Goal: Task Accomplishment & Management: Manage account settings

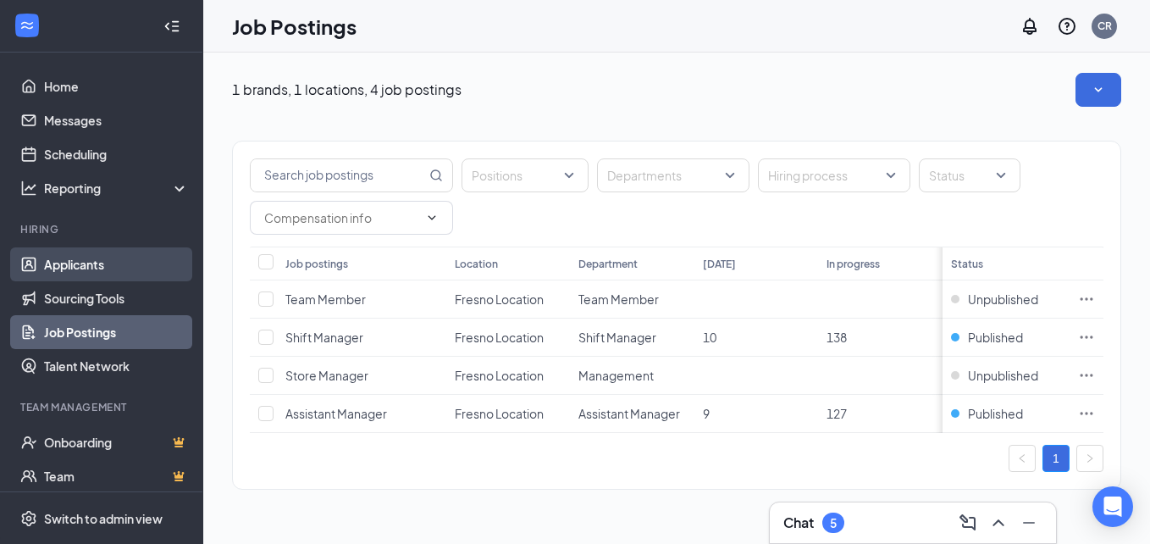
click at [88, 260] on link "Applicants" at bounding box center [116, 264] width 145 height 34
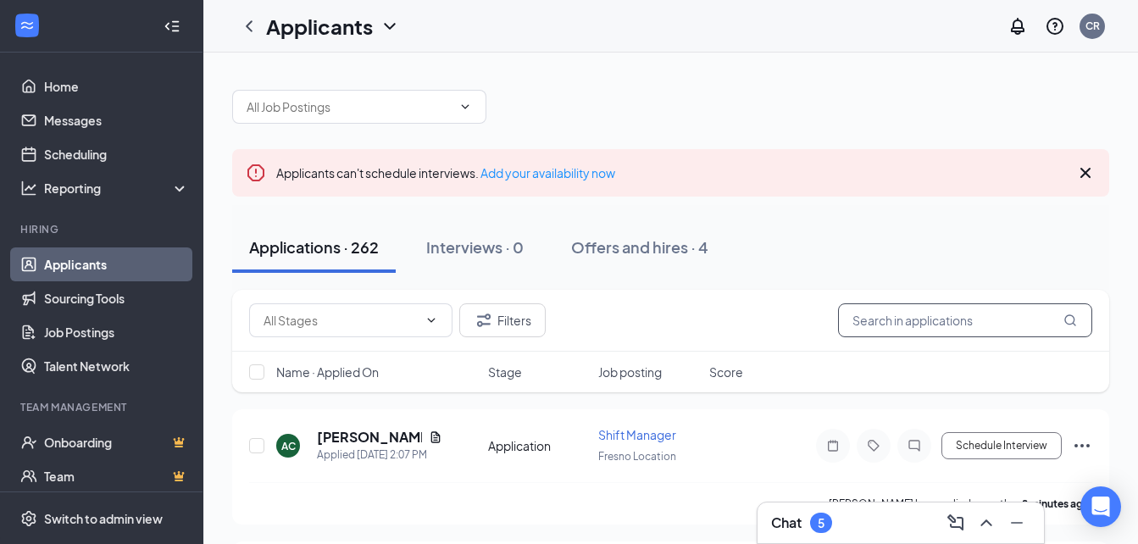
click at [916, 318] on input "text" at bounding box center [965, 320] width 254 height 34
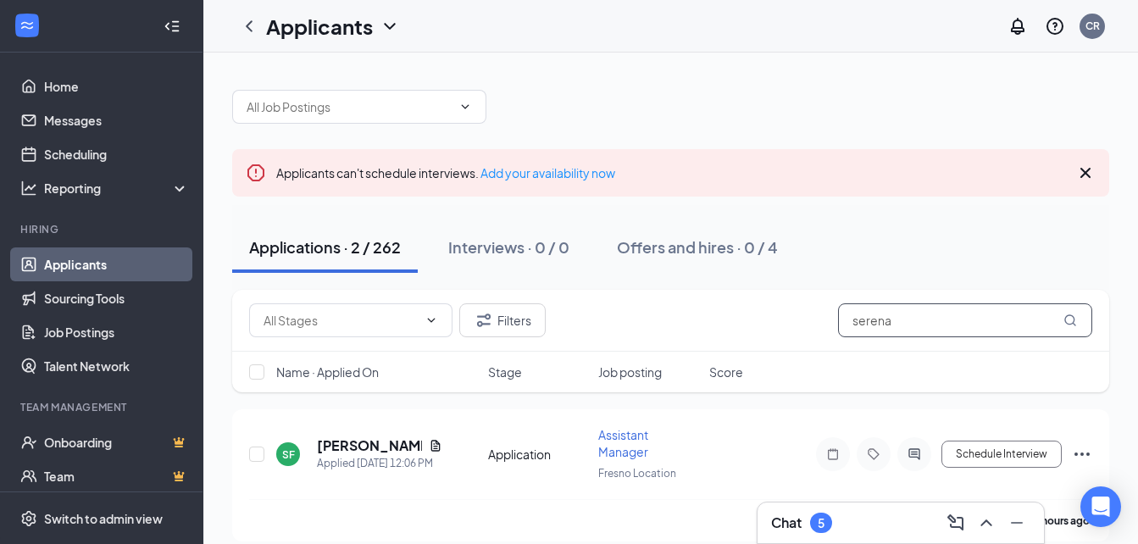
click at [974, 318] on input "serena" at bounding box center [965, 320] width 254 height 34
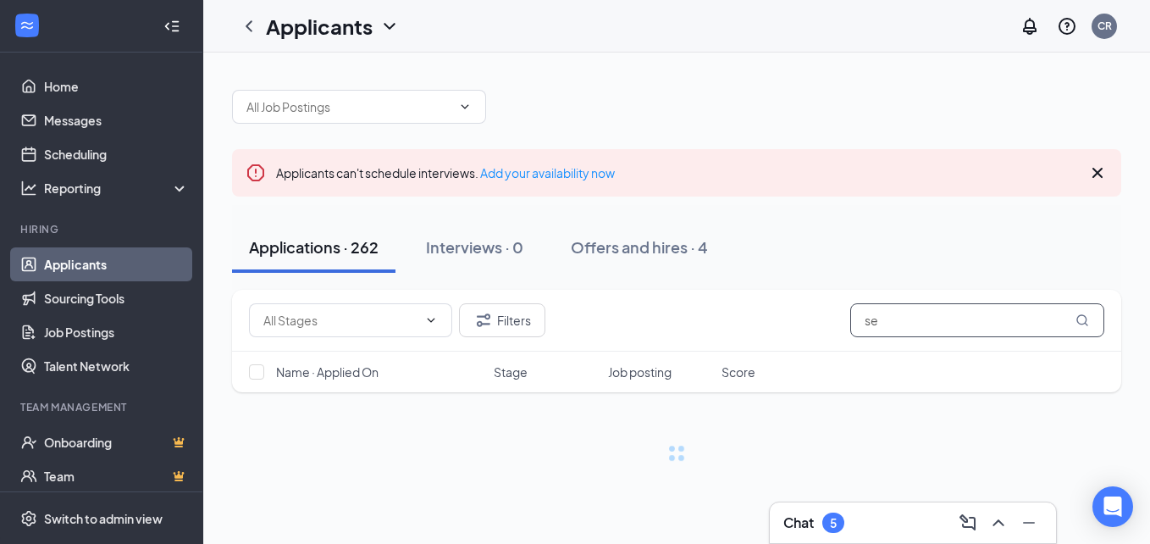
type input "s"
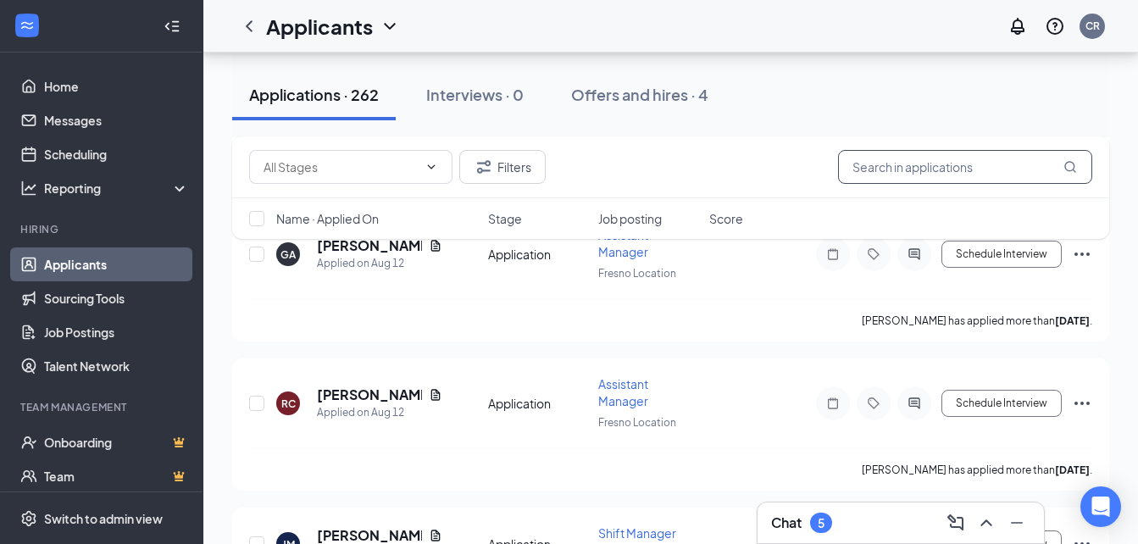
scroll to position [21306, 0]
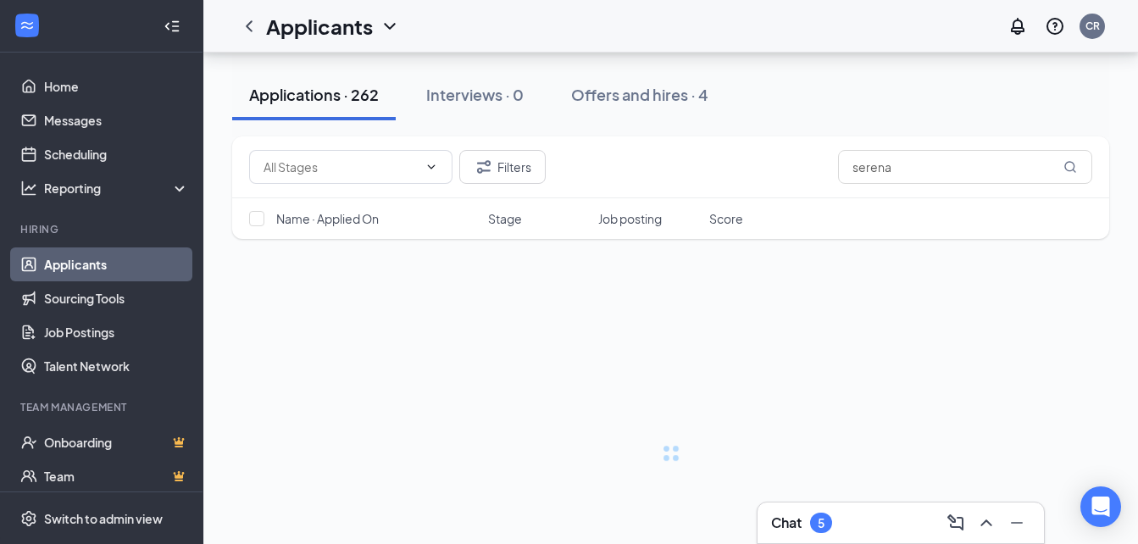
click at [983, 161] on div "Applicants can't schedule interviews. Add your availability now" at bounding box center [670, 172] width 877 height 47
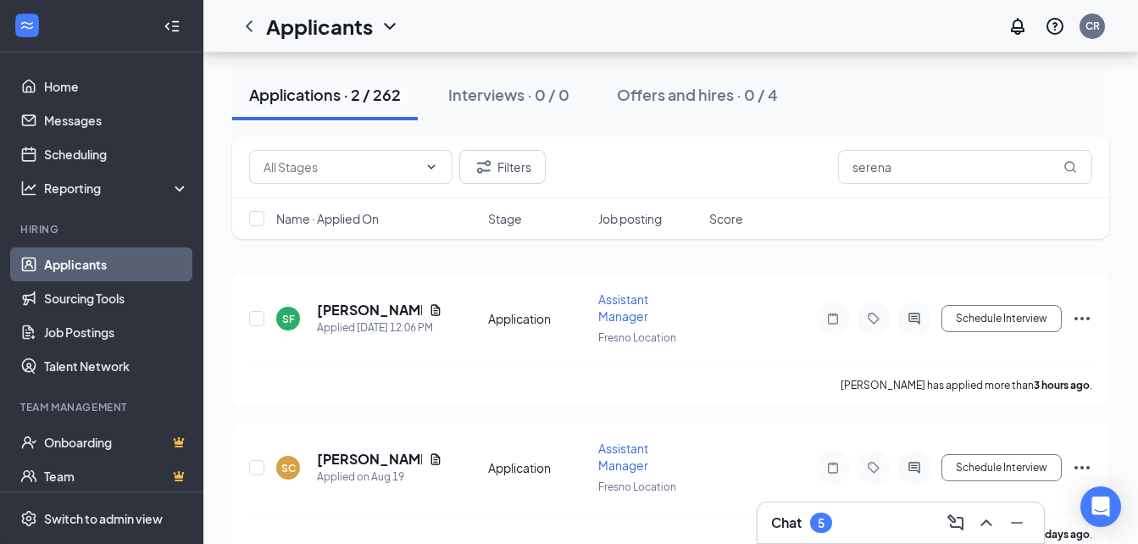
scroll to position [167, 0]
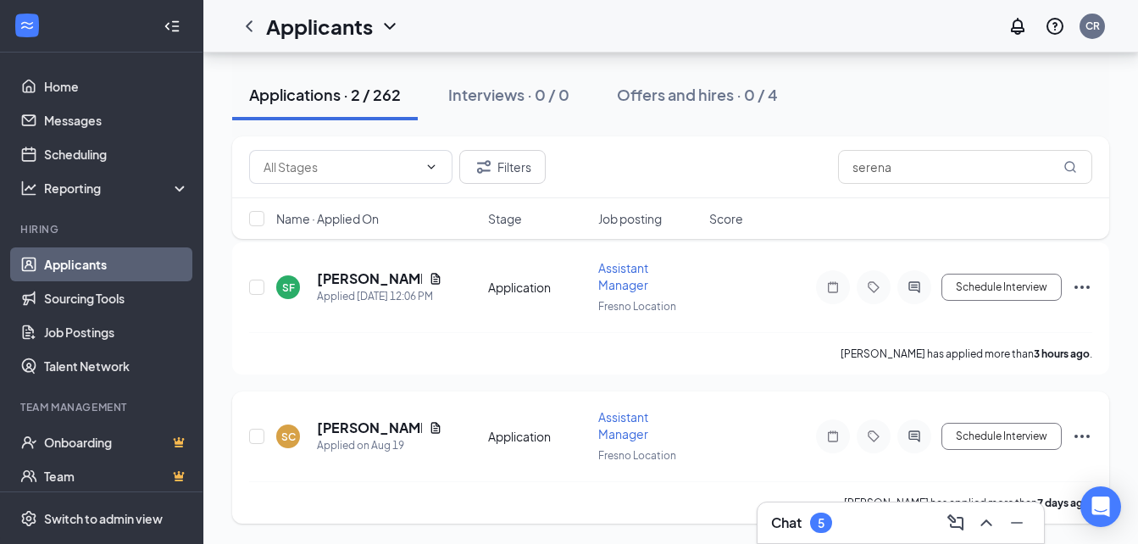
click at [370, 407] on div "SC [PERSON_NAME] Applied on [DATE] Application Assistant Manager Fresno Locatio…" at bounding box center [670, 457] width 877 height 132
drag, startPoint x: 370, startPoint y: 407, endPoint x: 341, endPoint y: 426, distance: 34.8
click at [341, 426] on h5 "[PERSON_NAME]" at bounding box center [369, 427] width 105 height 19
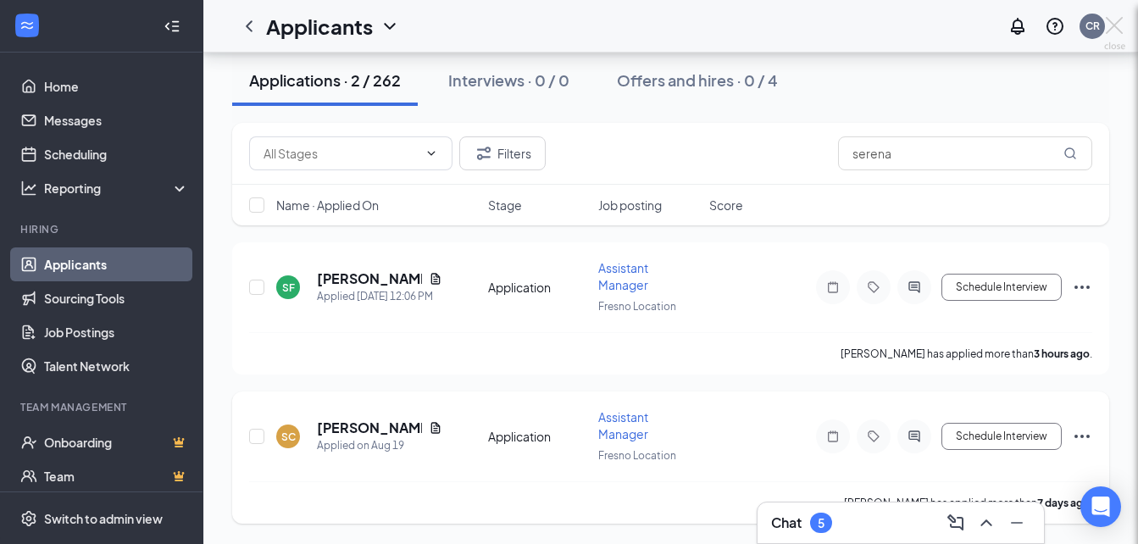
click at [341, 426] on div at bounding box center [569, 272] width 1138 height 544
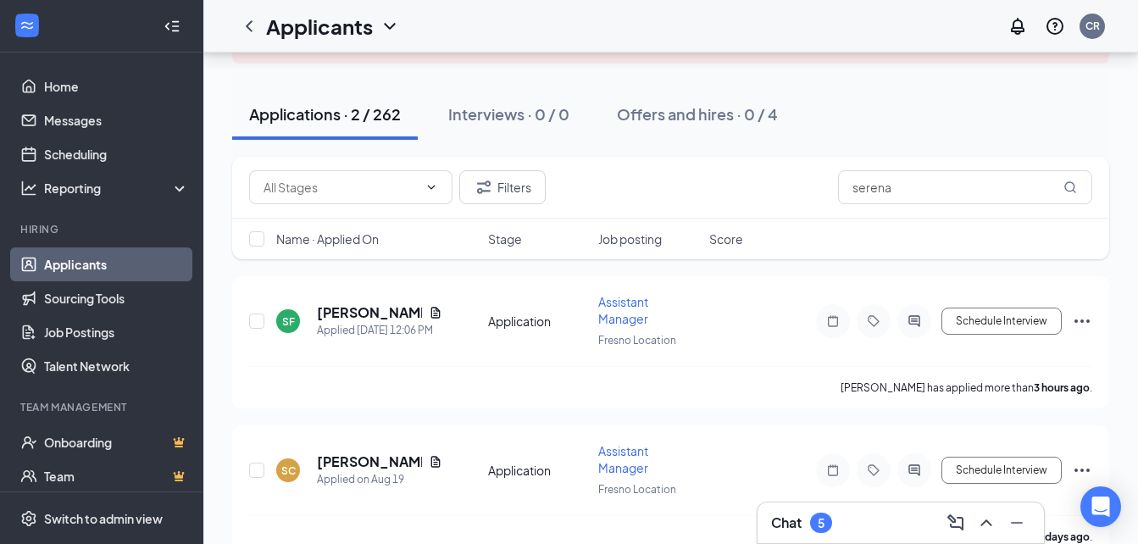
click at [86, 272] on link "Applicants" at bounding box center [116, 264] width 145 height 34
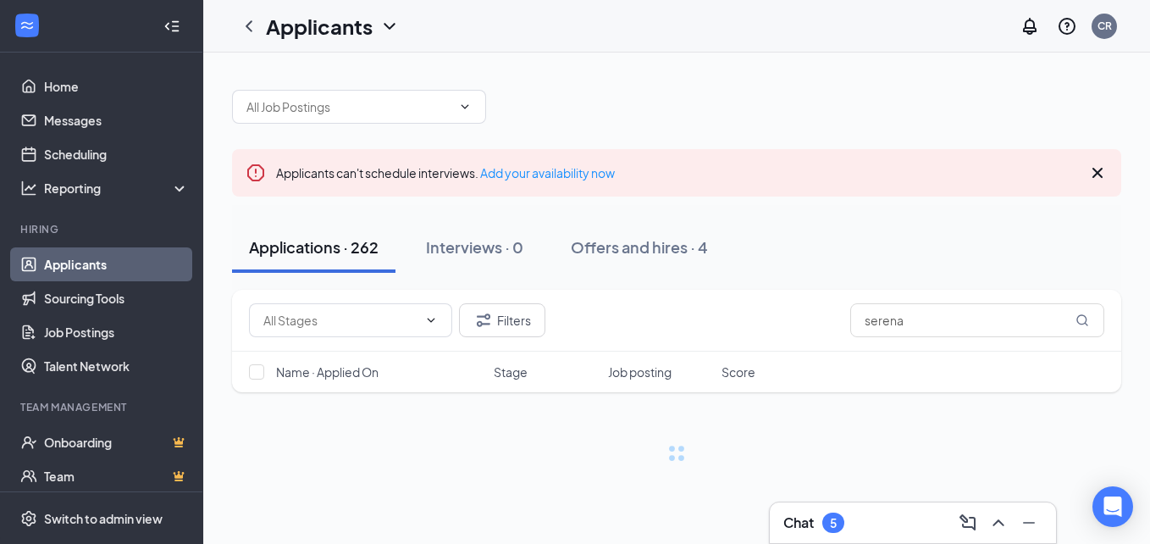
click at [86, 272] on link "Applicants" at bounding box center [116, 264] width 145 height 34
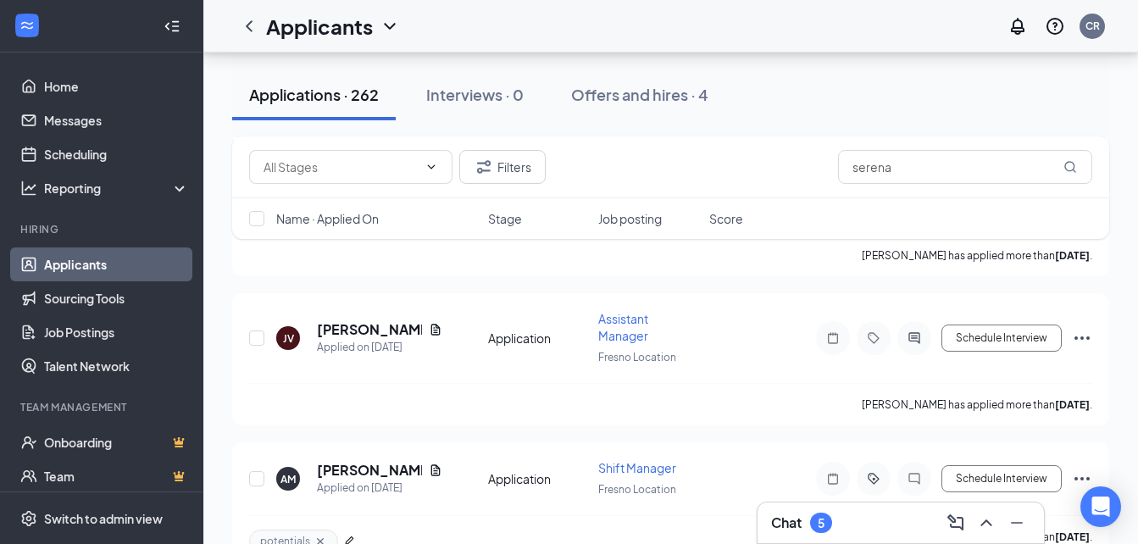
scroll to position [31362, 0]
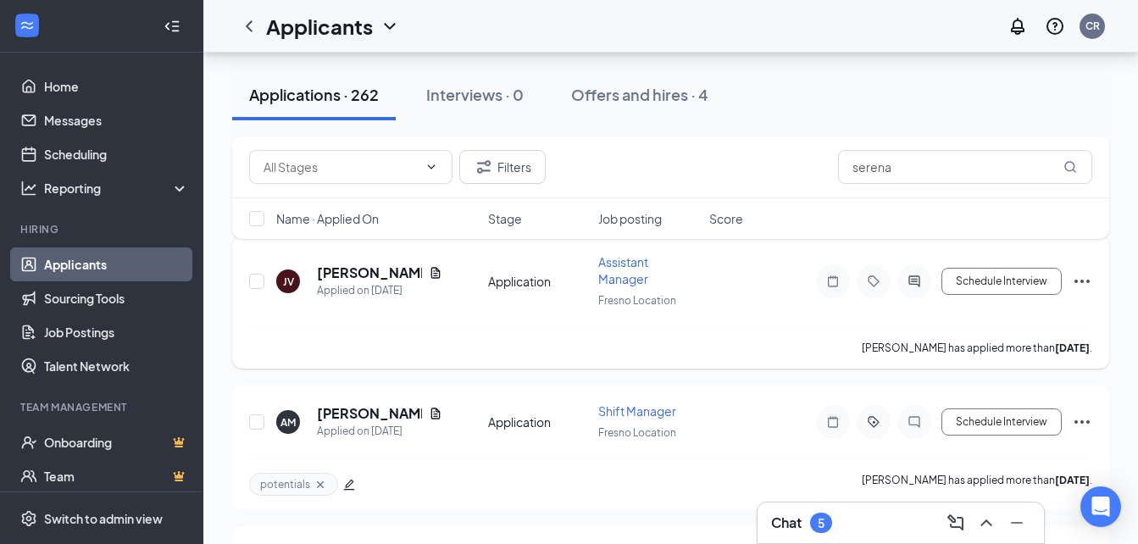
click at [1090, 271] on icon "Ellipses" at bounding box center [1081, 281] width 20 height 20
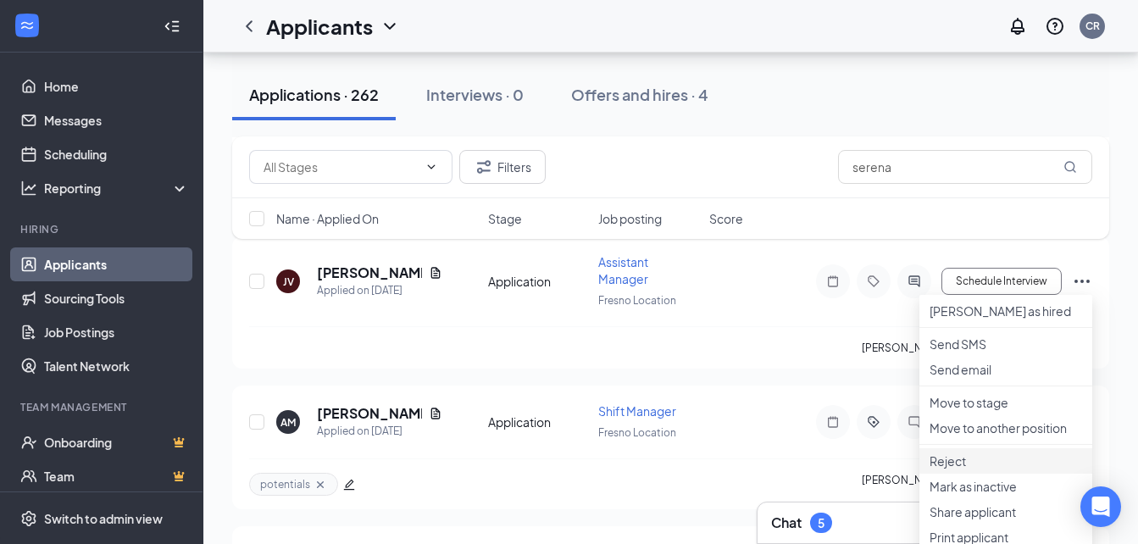
click at [955, 469] on p "Reject" at bounding box center [1005, 460] width 152 height 17
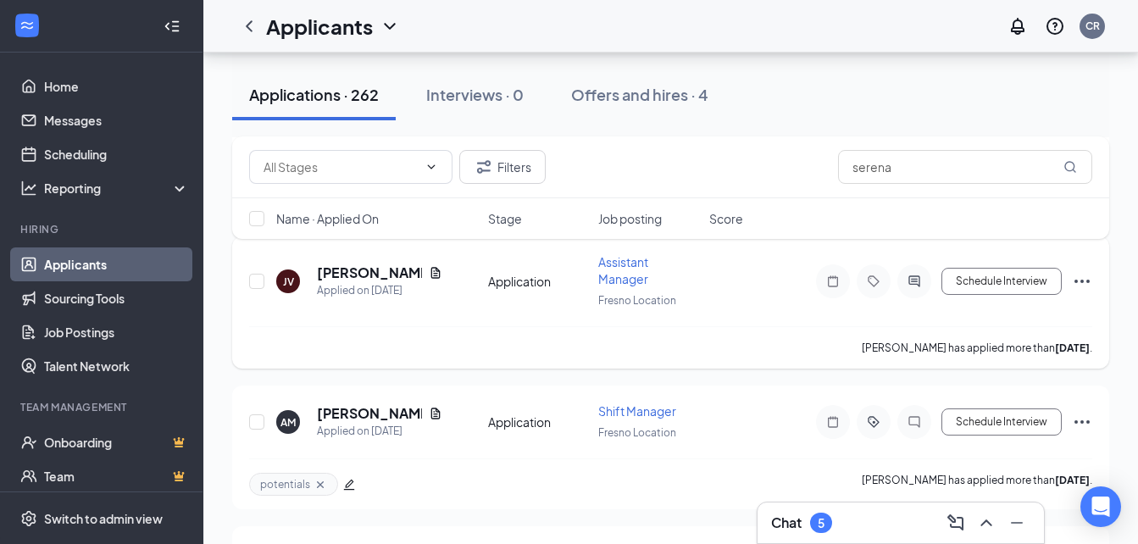
click at [1084, 284] on icon "Ellipses" at bounding box center [1081, 281] width 20 height 20
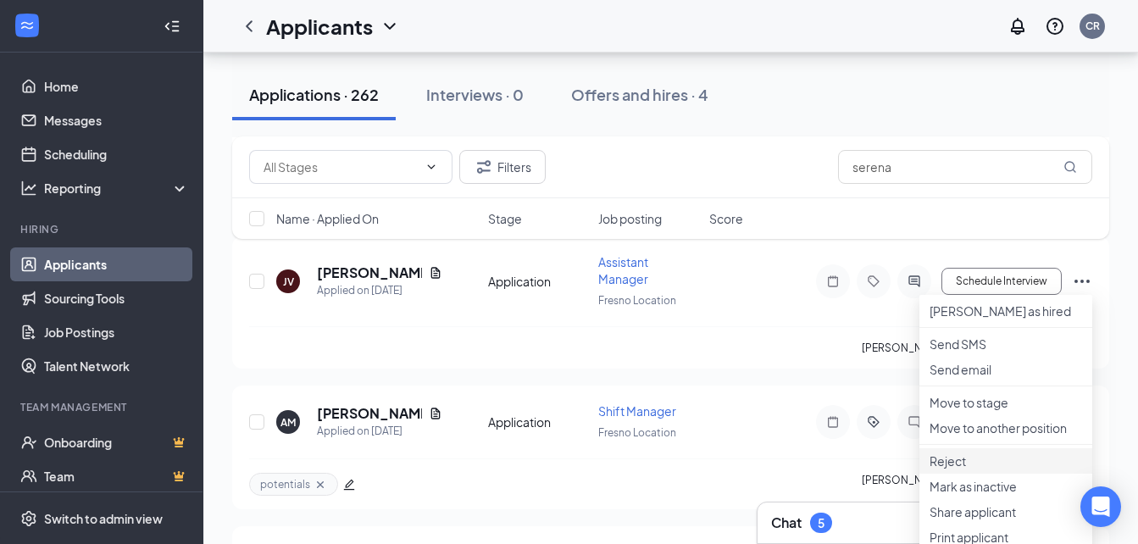
click at [954, 473] on li "Reject" at bounding box center [1005, 460] width 173 height 25
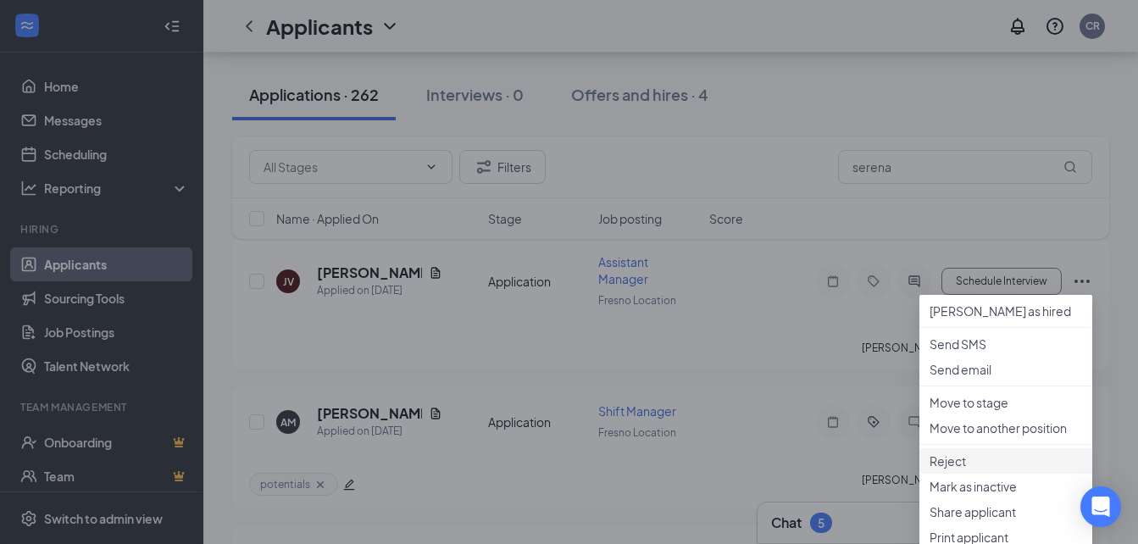
click at [955, 520] on div "Reject applicant JV [PERSON_NAME] Applied on [DATE] Reasons for rejection Legal…" at bounding box center [569, 272] width 1138 height 544
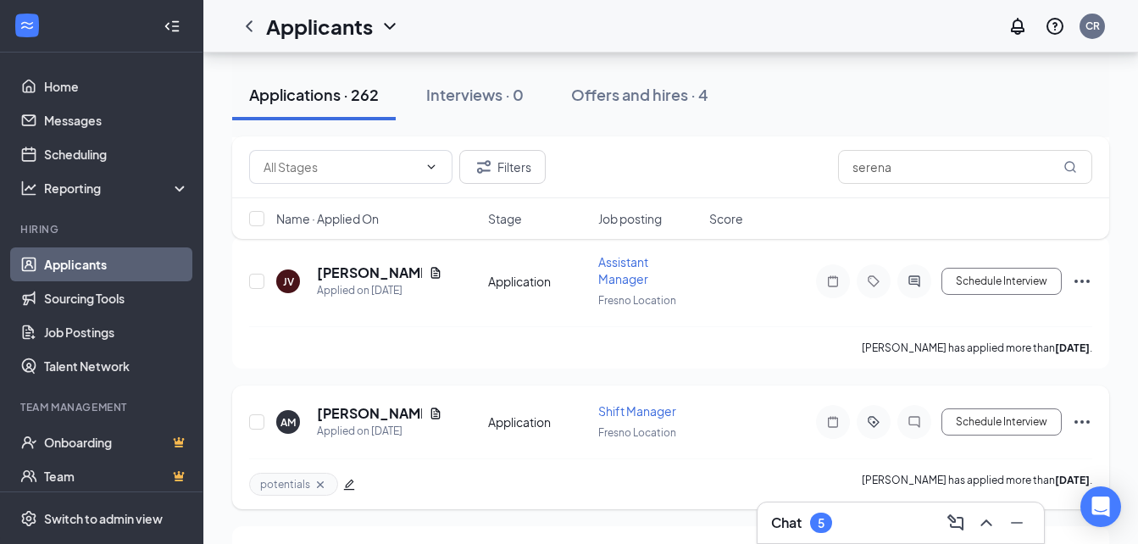
click at [811, 461] on div "potentials [PERSON_NAME] has applied more than [DATE] ." at bounding box center [670, 483] width 843 height 51
click at [1088, 423] on icon "Ellipses" at bounding box center [1081, 421] width 15 height 3
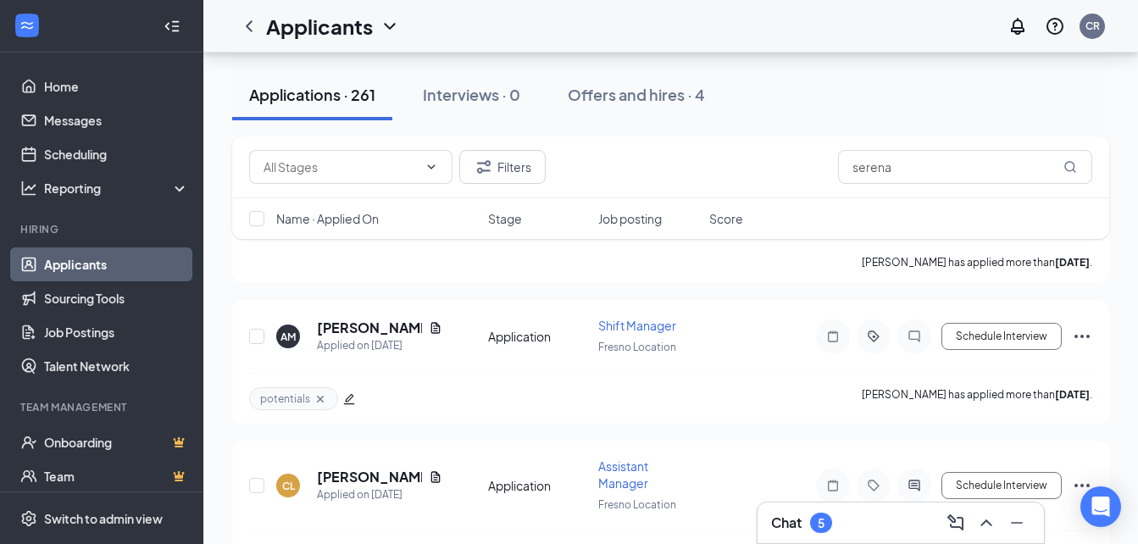
scroll to position [31464, 0]
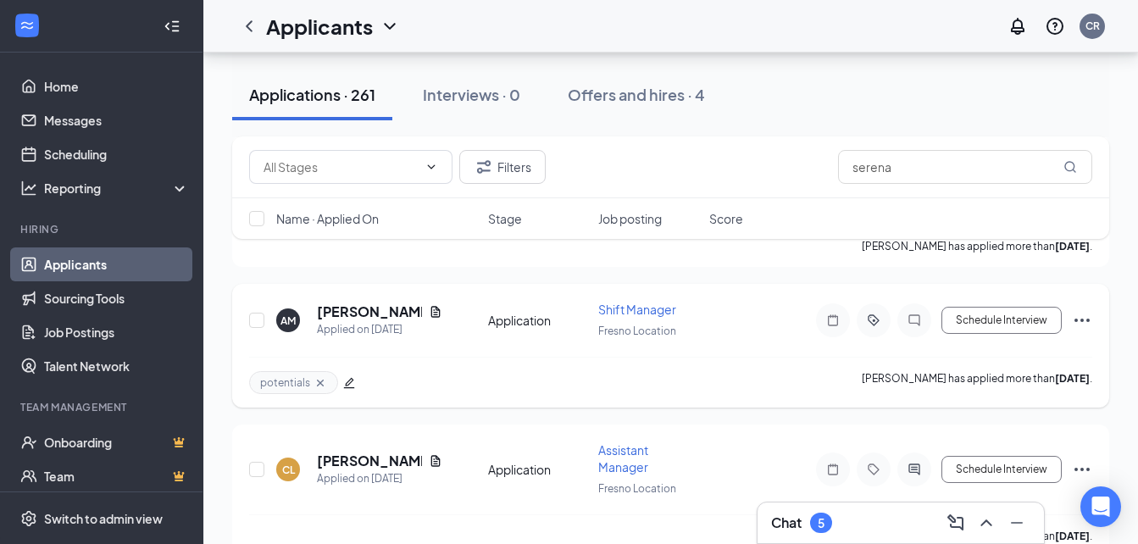
click at [1086, 326] on icon "Ellipses" at bounding box center [1081, 320] width 20 height 20
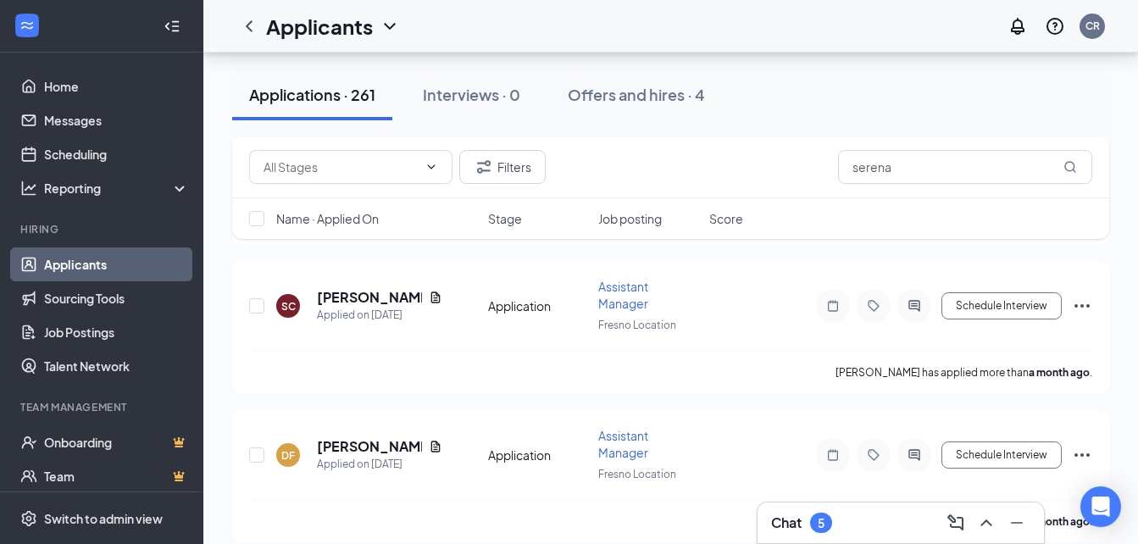
scroll to position [35605, 0]
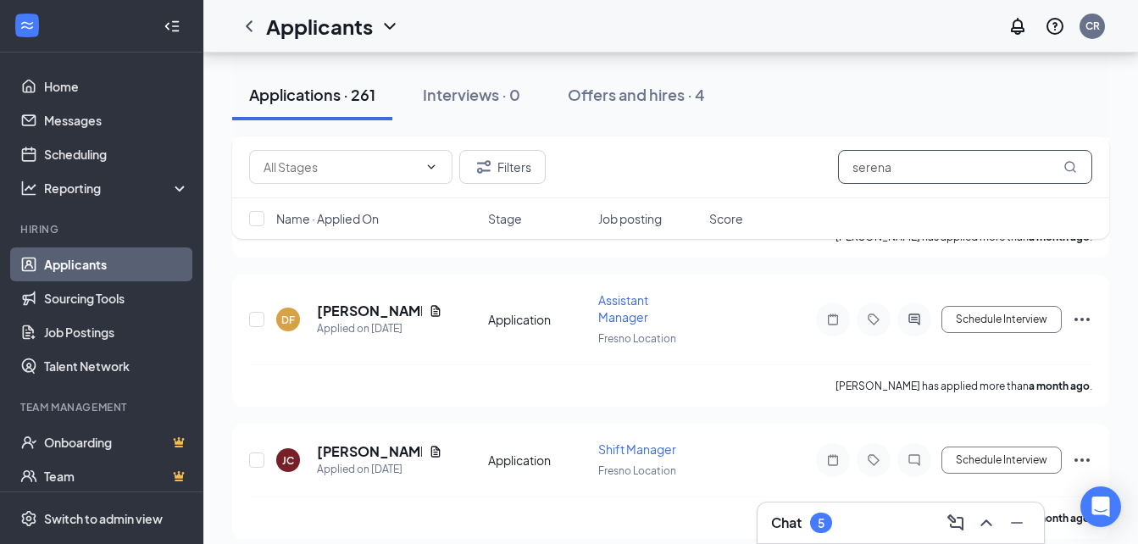
click at [988, 163] on input "serena" at bounding box center [965, 167] width 254 height 34
type input "s"
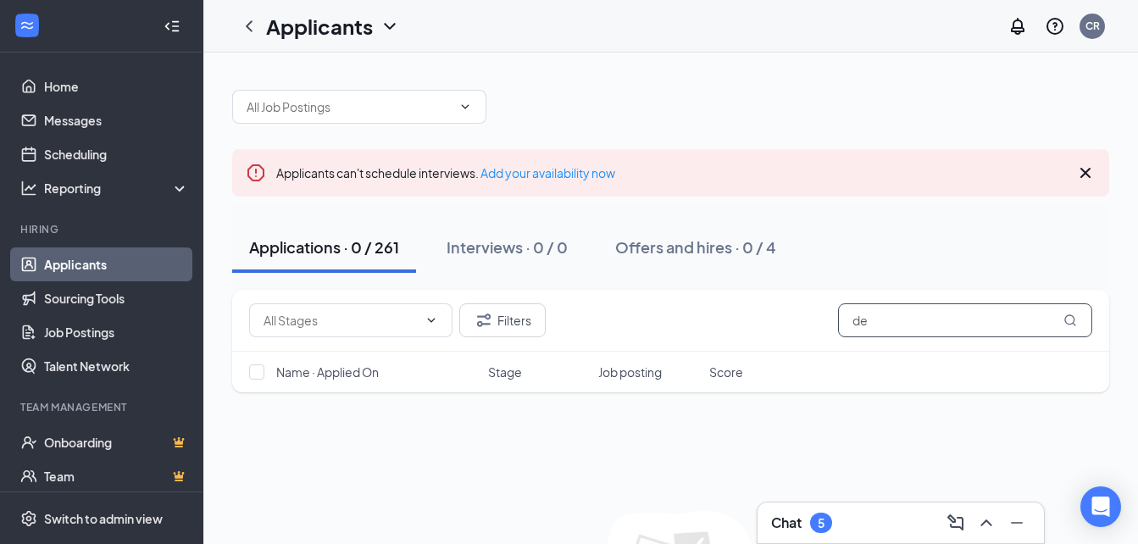
type input "d"
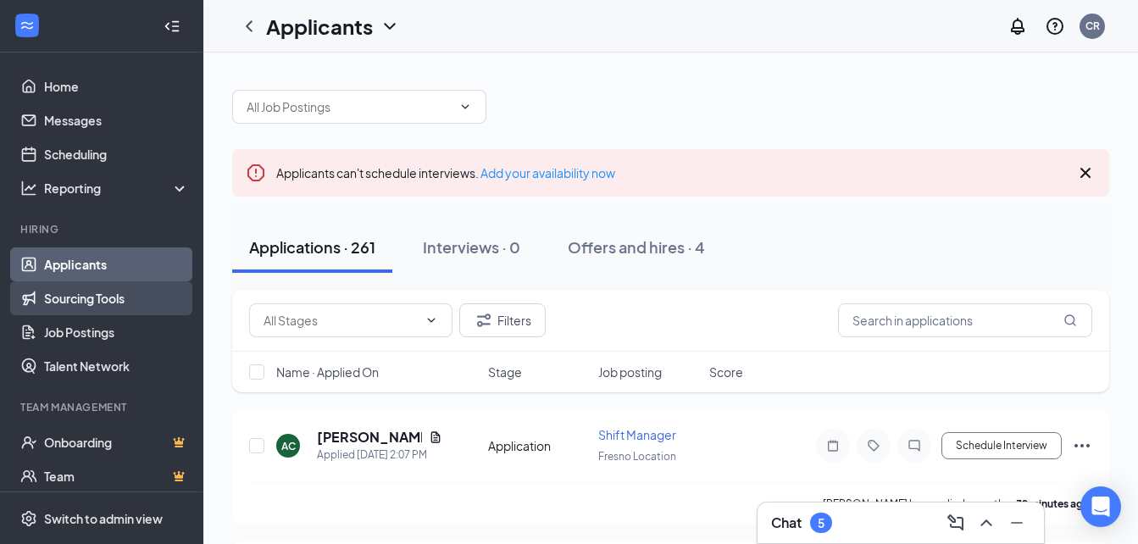
click at [113, 295] on link "Sourcing Tools" at bounding box center [116, 298] width 145 height 34
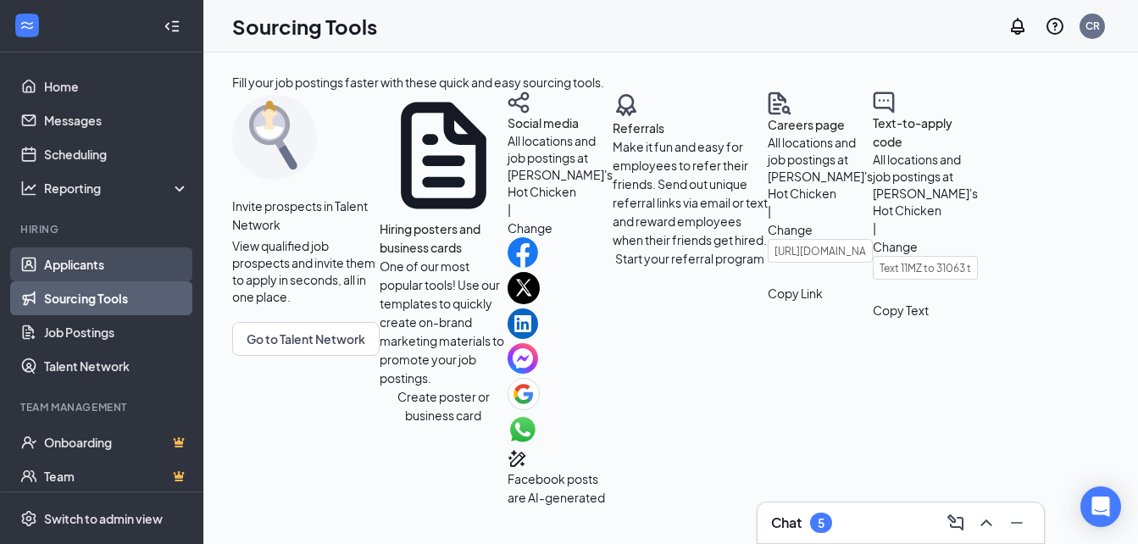
click at [99, 255] on link "Applicants" at bounding box center [116, 264] width 145 height 34
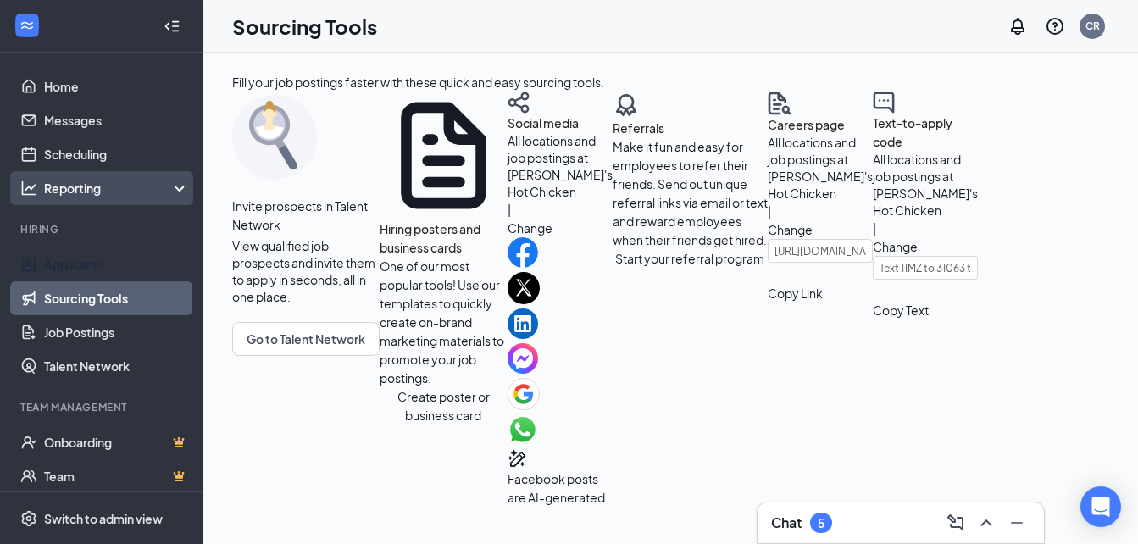
click at [162, 182] on div "Reporting" at bounding box center [117, 188] width 146 height 17
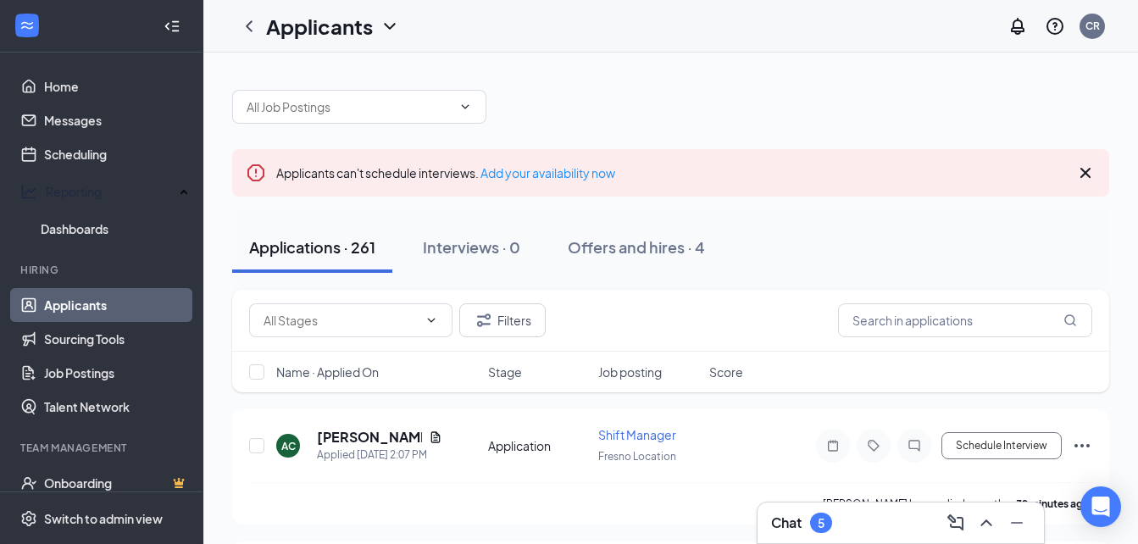
click at [1093, 180] on icon "Cross" at bounding box center [1085, 173] width 20 height 20
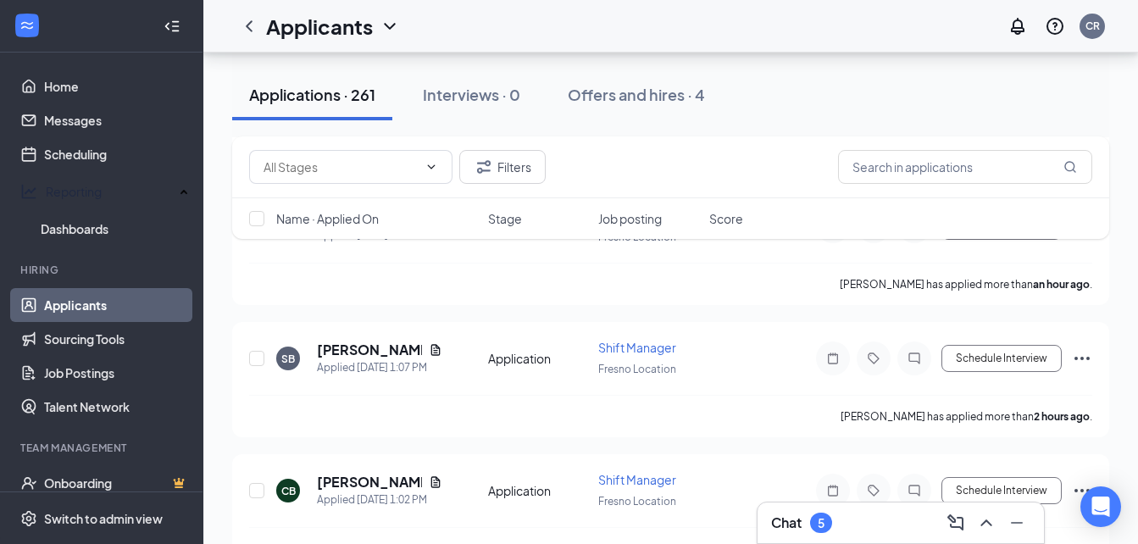
scroll to position [281, 0]
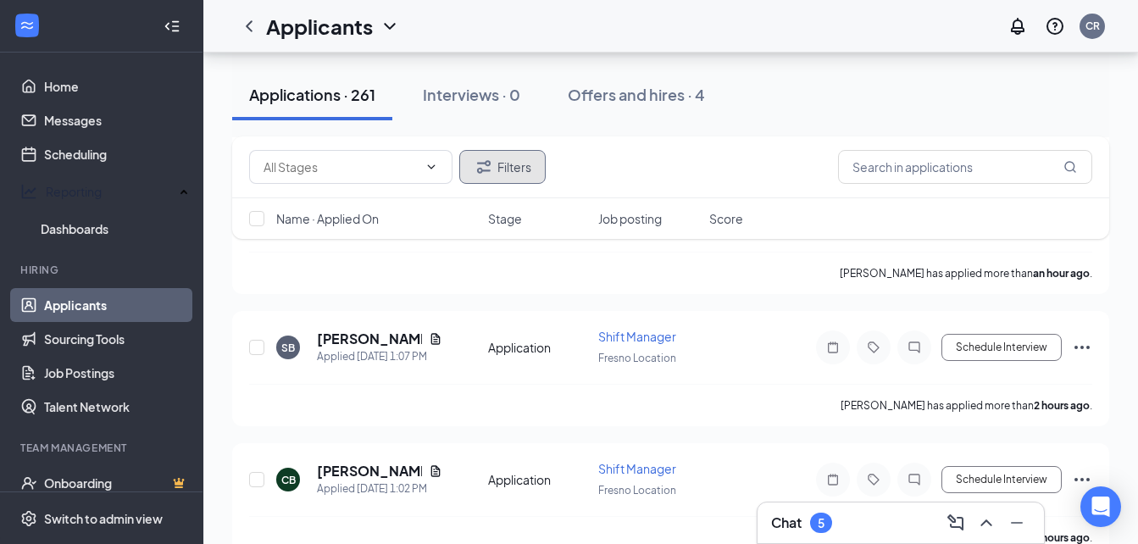
click at [520, 174] on button "Filters" at bounding box center [502, 167] width 86 height 34
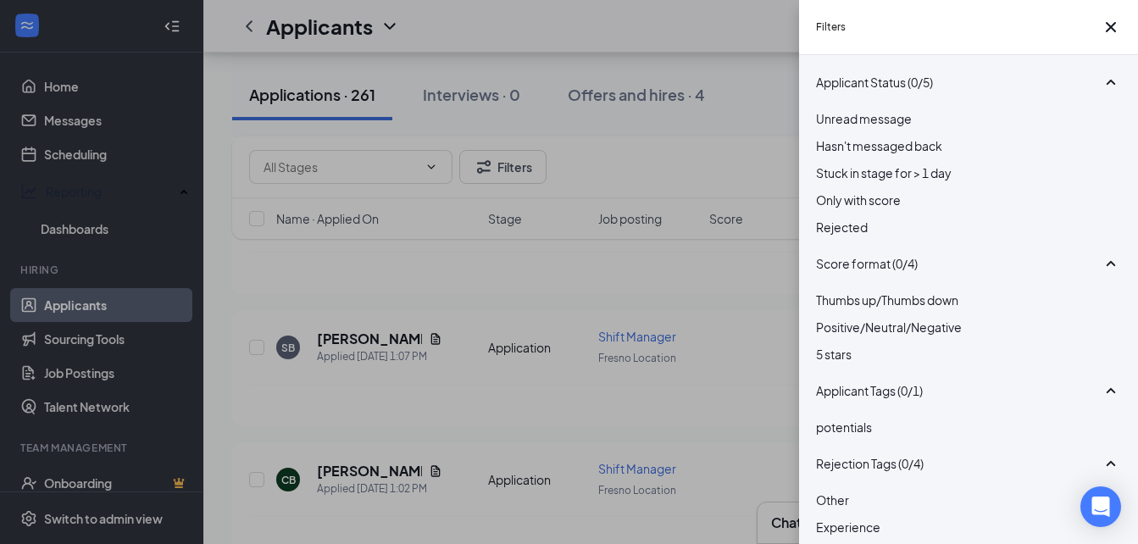
click at [867, 235] on span "Rejected" at bounding box center [842, 226] width 52 height 15
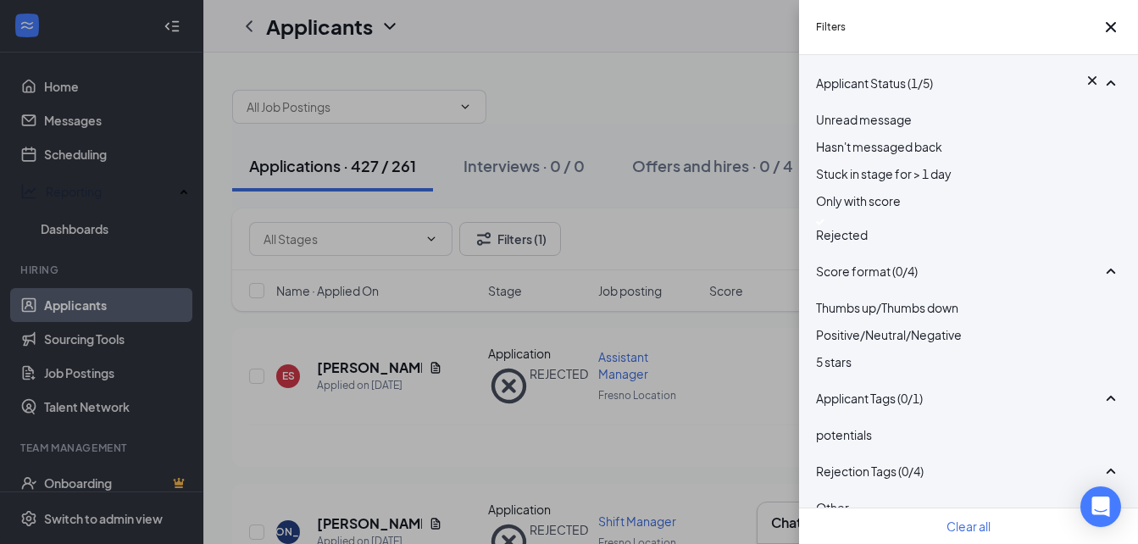
click at [867, 242] on span "Rejected" at bounding box center [842, 234] width 52 height 15
drag, startPoint x: 868, startPoint y: 248, endPoint x: 876, endPoint y: 1, distance: 247.4
click at [777, 278] on div "Filters Applicant Status (1/5) Unread message Hasn't messaged back Stuck in sta…" at bounding box center [569, 272] width 1138 height 544
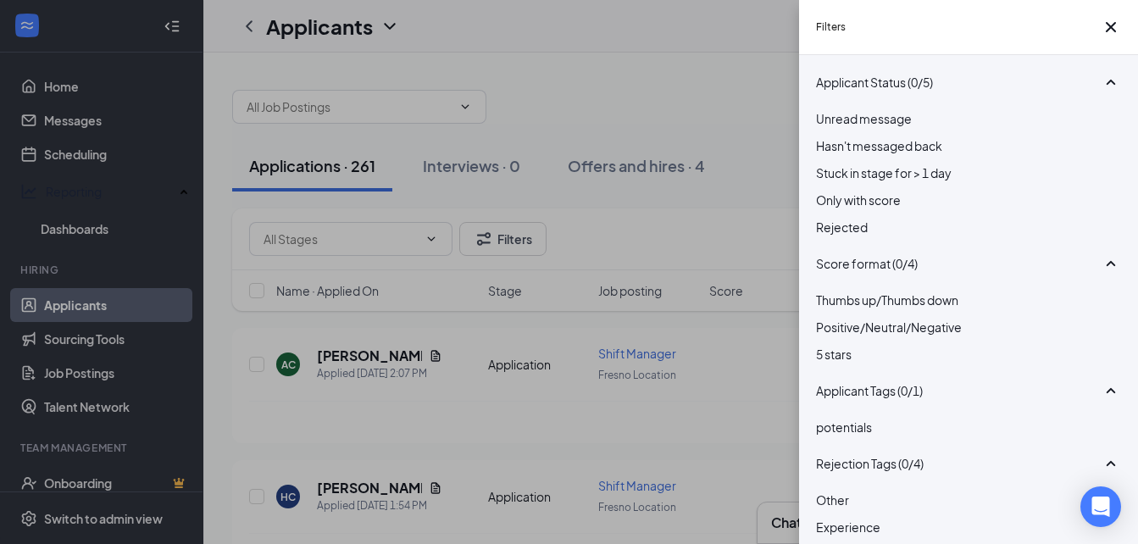
click at [889, 253] on div "Unread message Hasn't messaged back Stuck in stage for > 1 day Only with score …" at bounding box center [968, 181] width 305 height 144
click at [867, 235] on span "Rejected" at bounding box center [842, 226] width 52 height 15
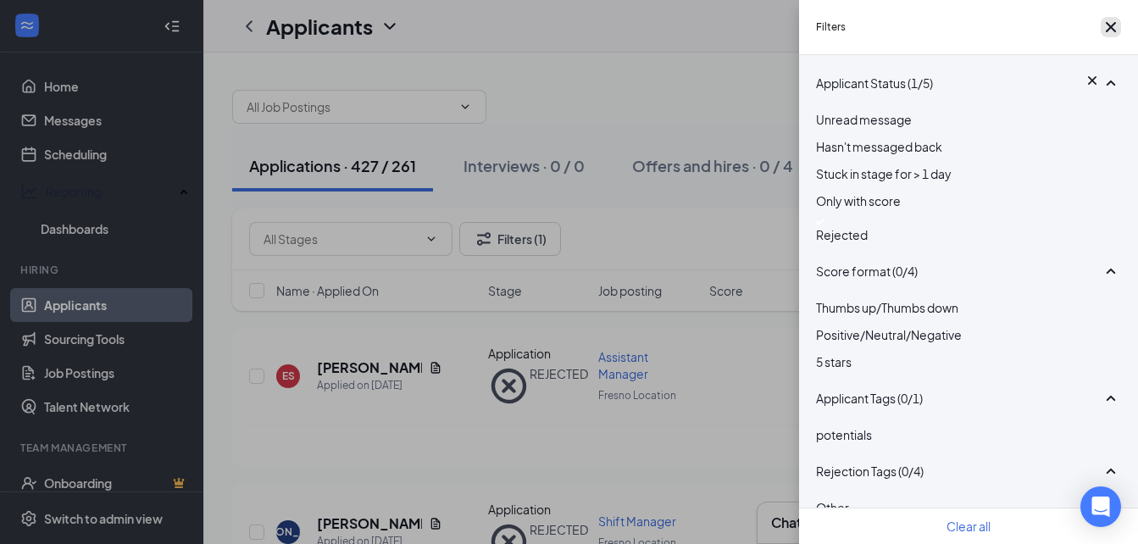
click at [1104, 36] on icon "Cross" at bounding box center [1110, 27] width 20 height 20
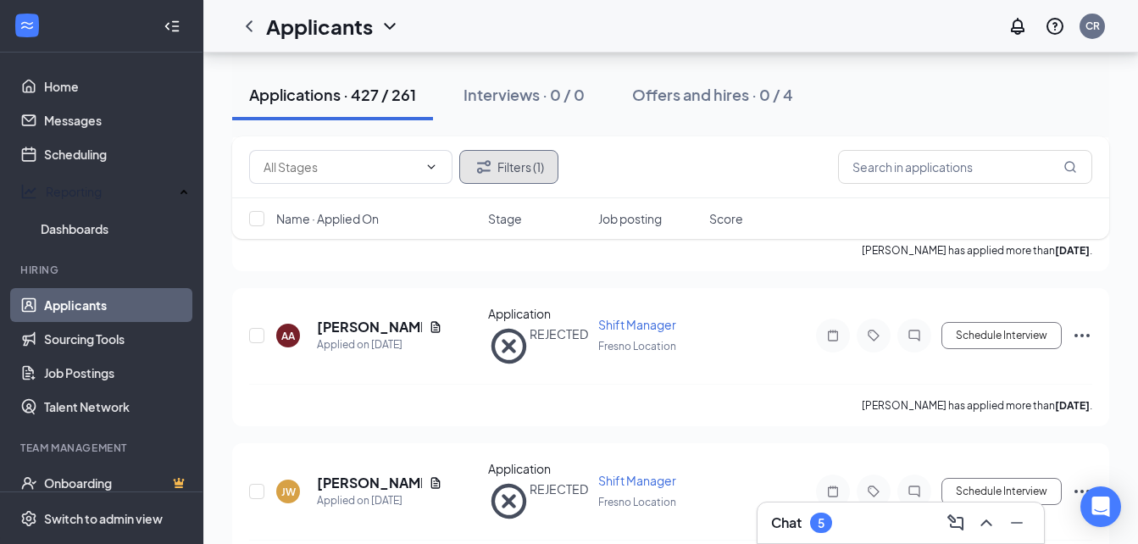
scroll to position [24295, 0]
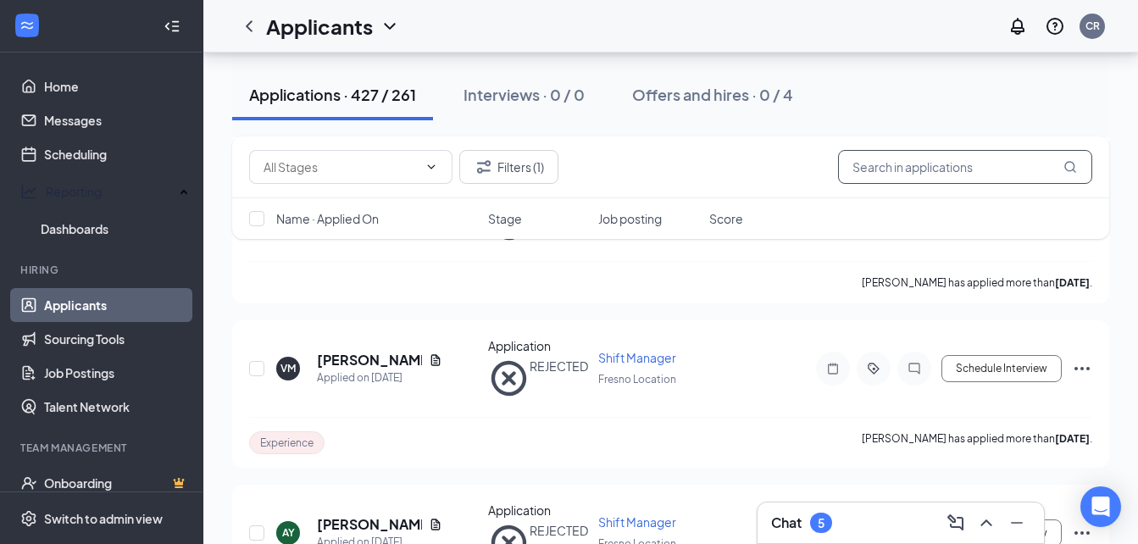
click at [902, 172] on input "text" at bounding box center [965, 167] width 254 height 34
type input "serena de la [PERSON_NAME]"
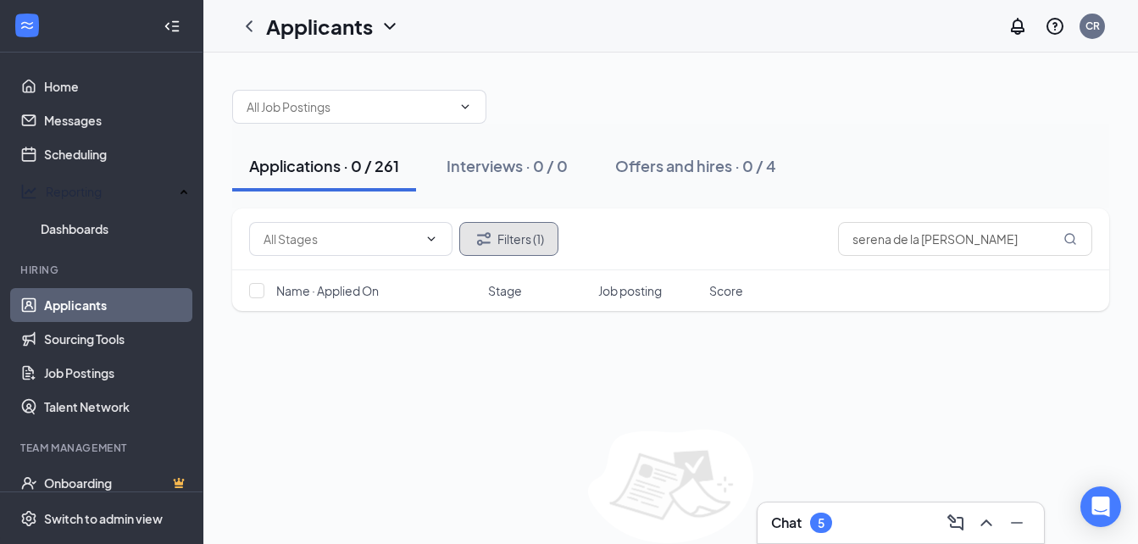
click at [512, 235] on button "Filters (1)" at bounding box center [508, 239] width 99 height 34
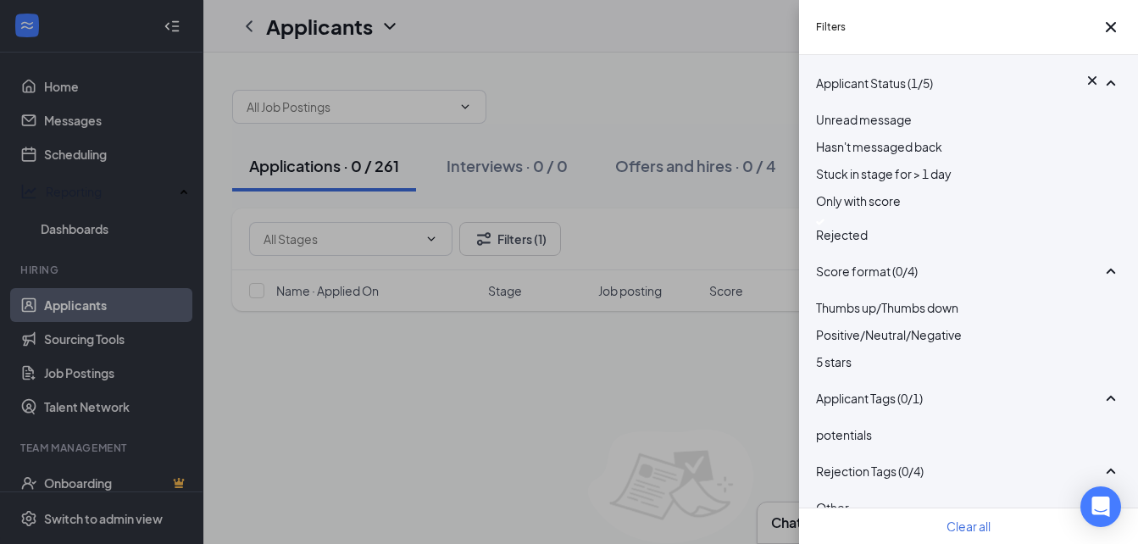
click at [832, 225] on div at bounding box center [968, 222] width 305 height 7
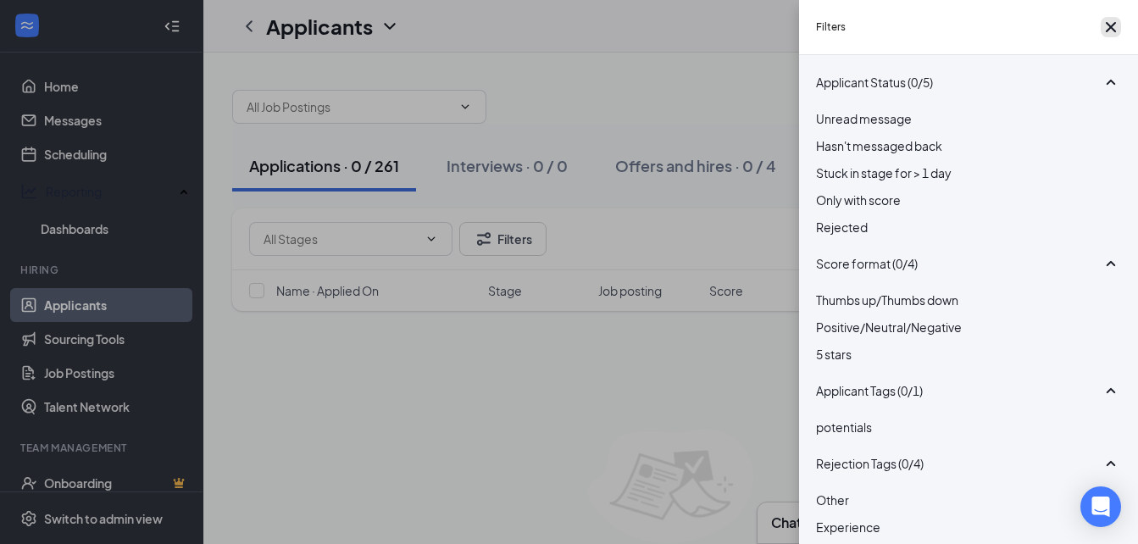
click at [1100, 29] on icon "Cross" at bounding box center [1110, 27] width 20 height 20
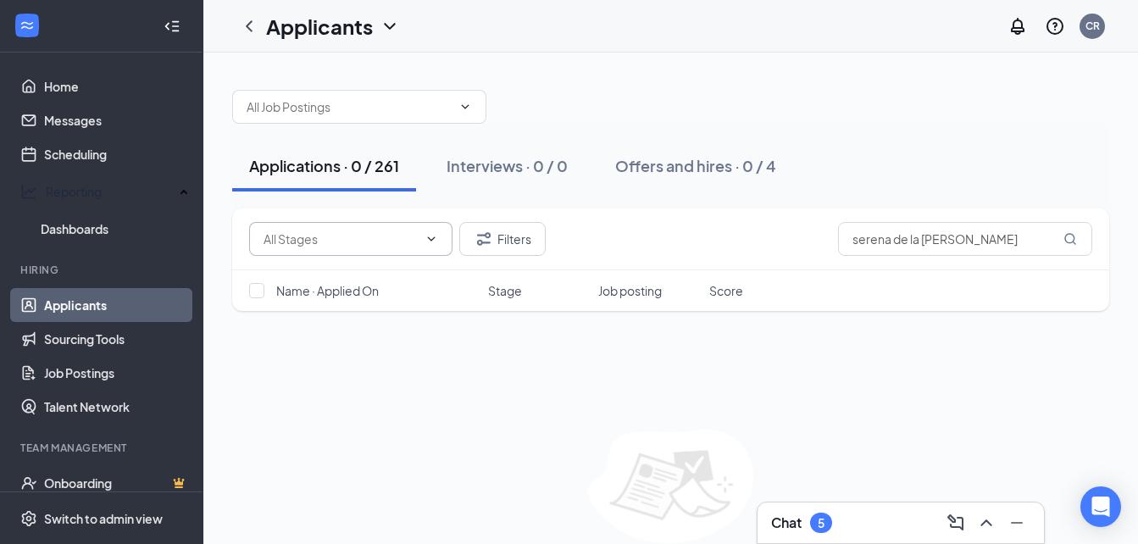
click at [380, 245] on input "text" at bounding box center [340, 239] width 154 height 19
click at [346, 241] on input "text" at bounding box center [340, 239] width 154 height 19
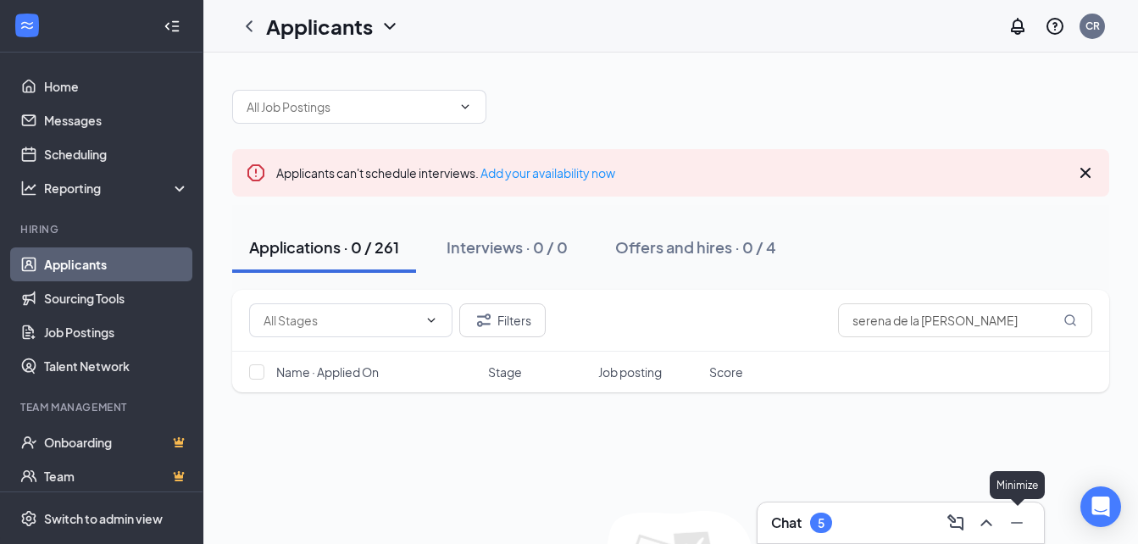
click at [1027, 518] on button at bounding box center [1016, 522] width 27 height 27
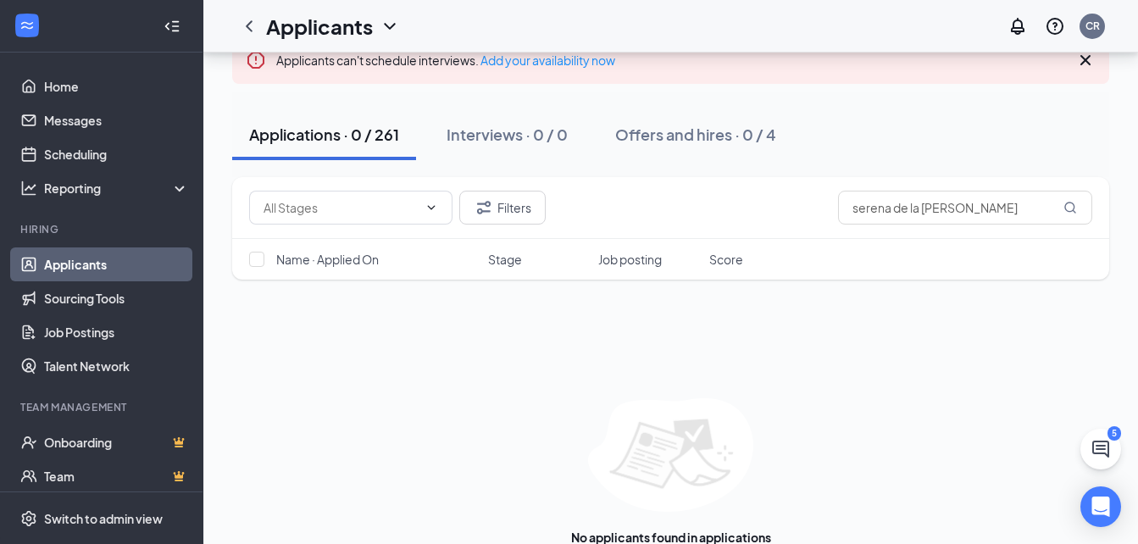
scroll to position [152, 0]
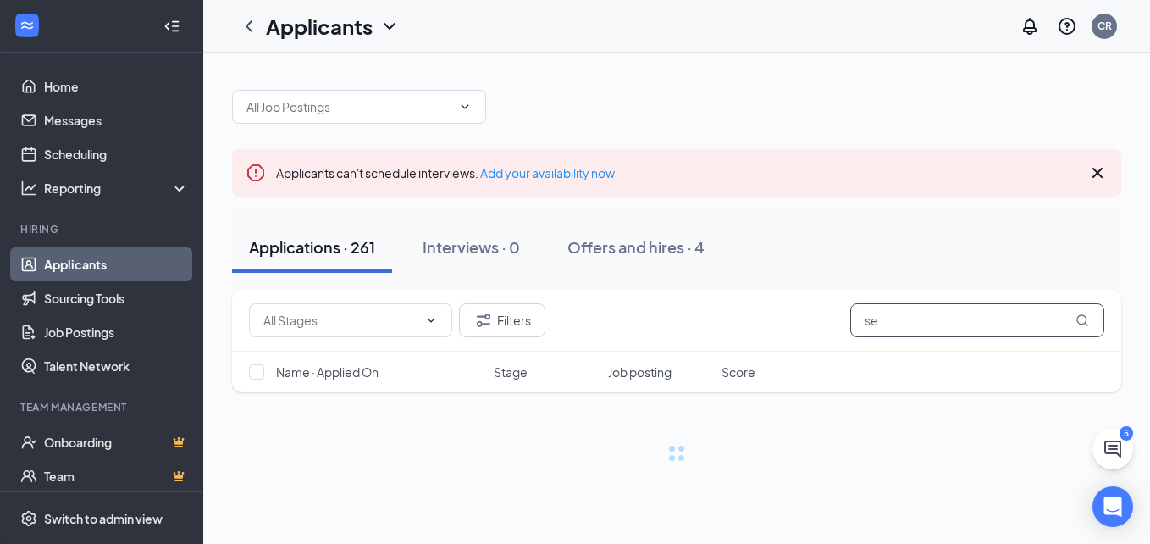
type input "s"
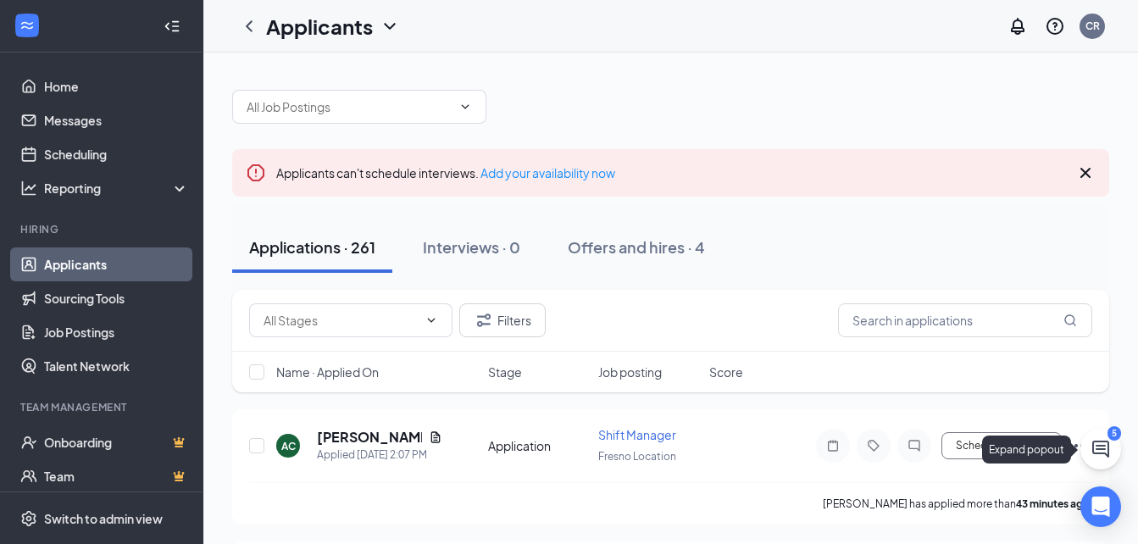
click at [1097, 448] on icon "ChatActive" at bounding box center [1100, 448] width 17 height 17
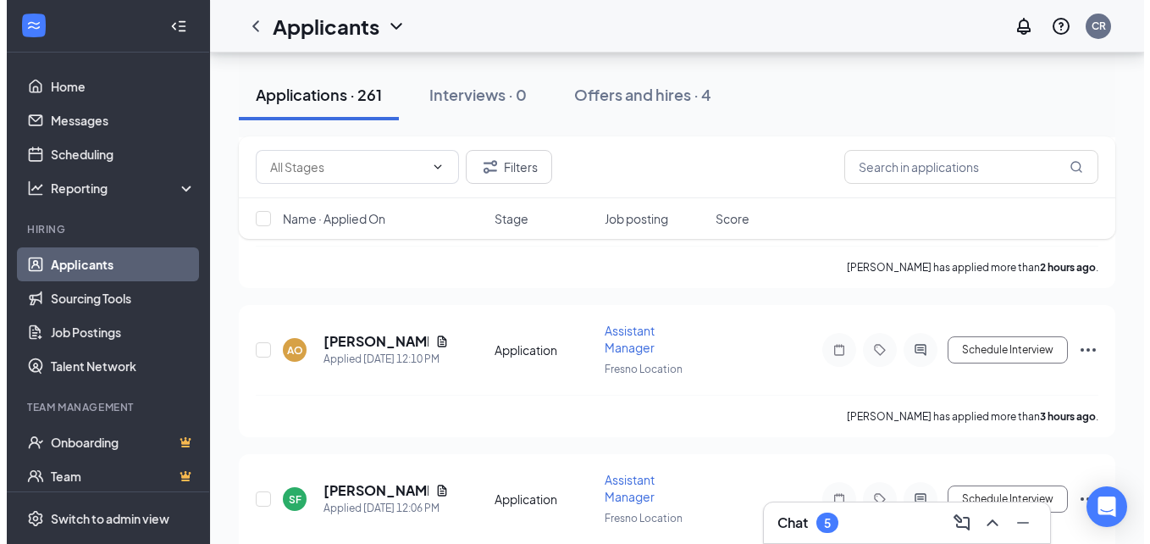
scroll to position [1016, 0]
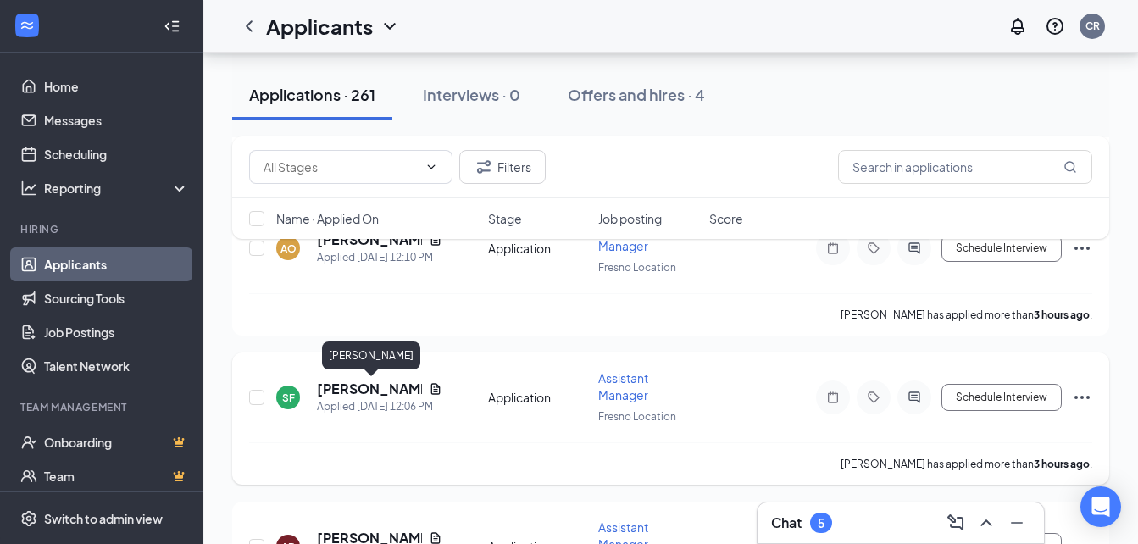
click at [388, 388] on h5 "[PERSON_NAME]" at bounding box center [369, 388] width 105 height 19
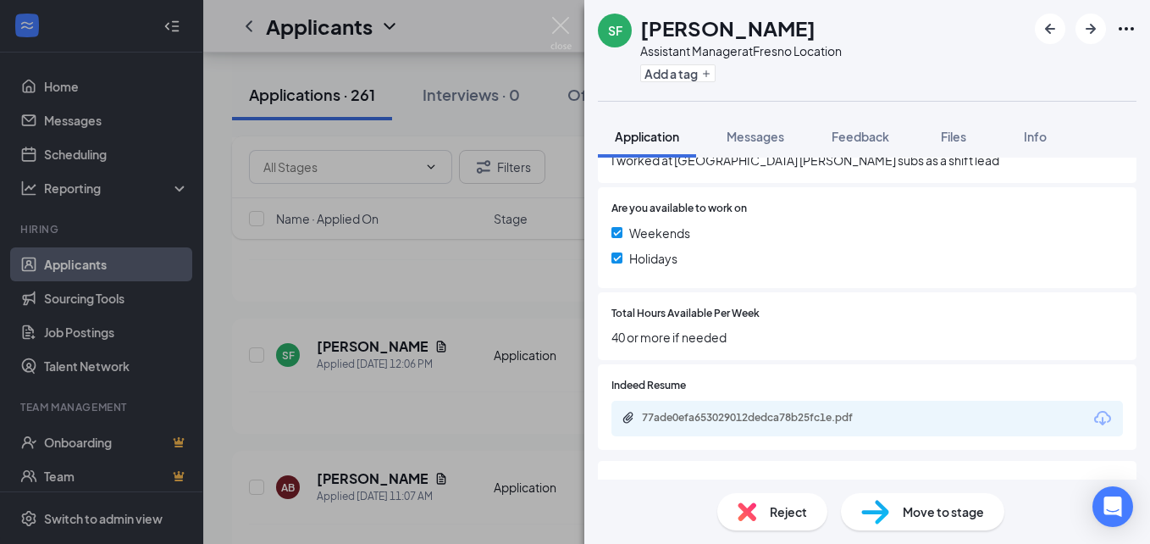
scroll to position [872, 0]
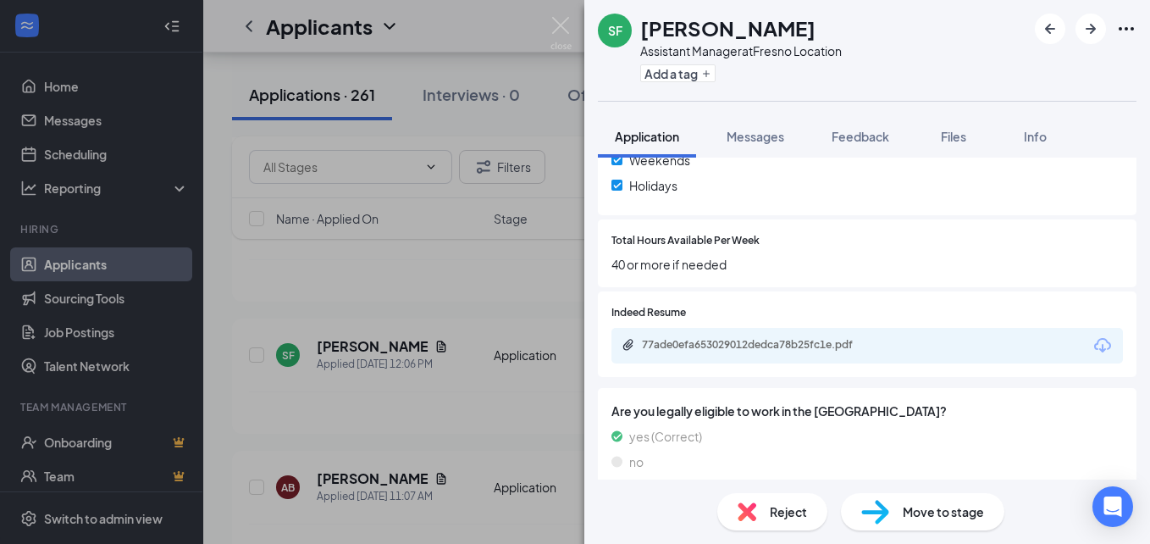
click at [1094, 338] on icon "Download" at bounding box center [1102, 345] width 17 height 14
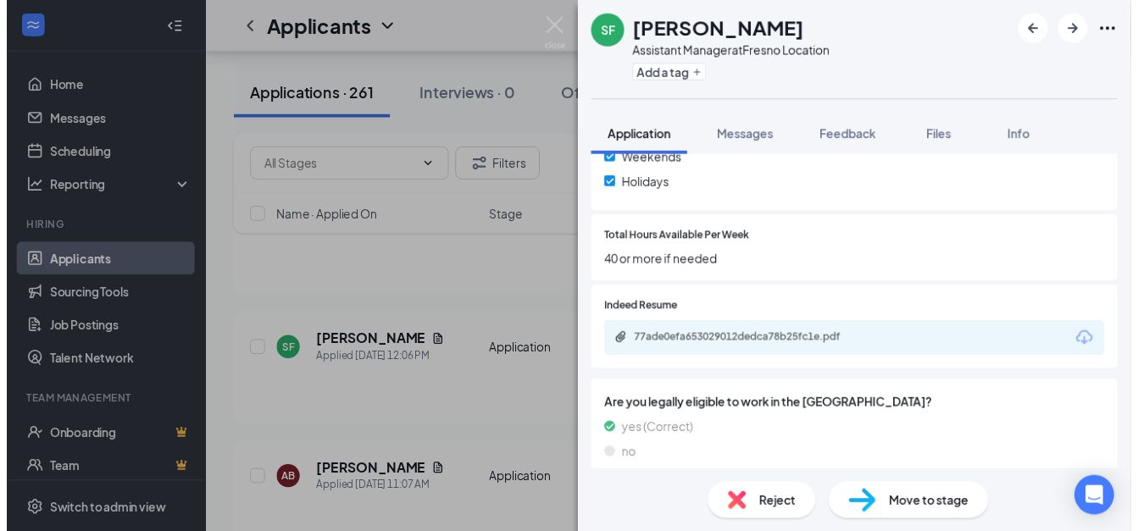
scroll to position [866, 0]
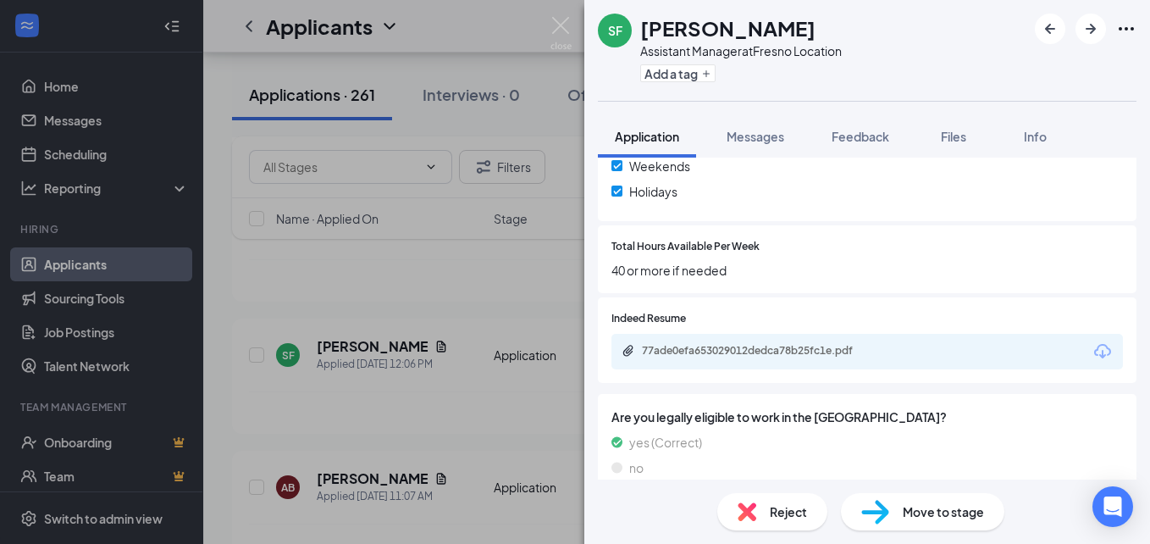
click at [484, 203] on div "SF Serena Fraijo Assistant Manager at Fresno Location Add a tag Application Mes…" at bounding box center [575, 272] width 1150 height 544
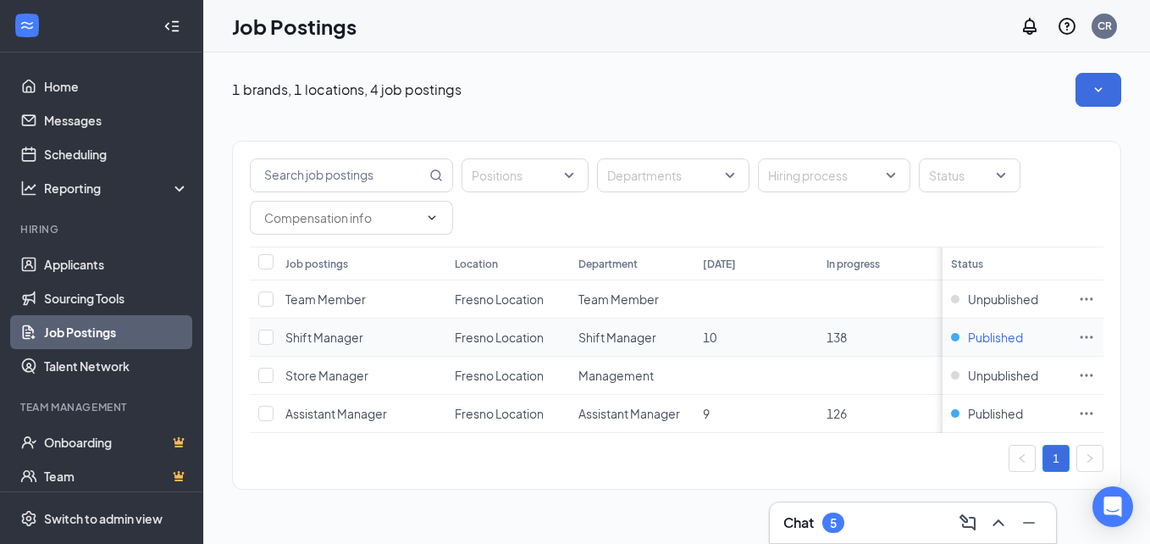
click at [1000, 340] on span "Published" at bounding box center [995, 337] width 55 height 17
click at [339, 344] on span "Shift Manager" at bounding box center [324, 336] width 78 height 15
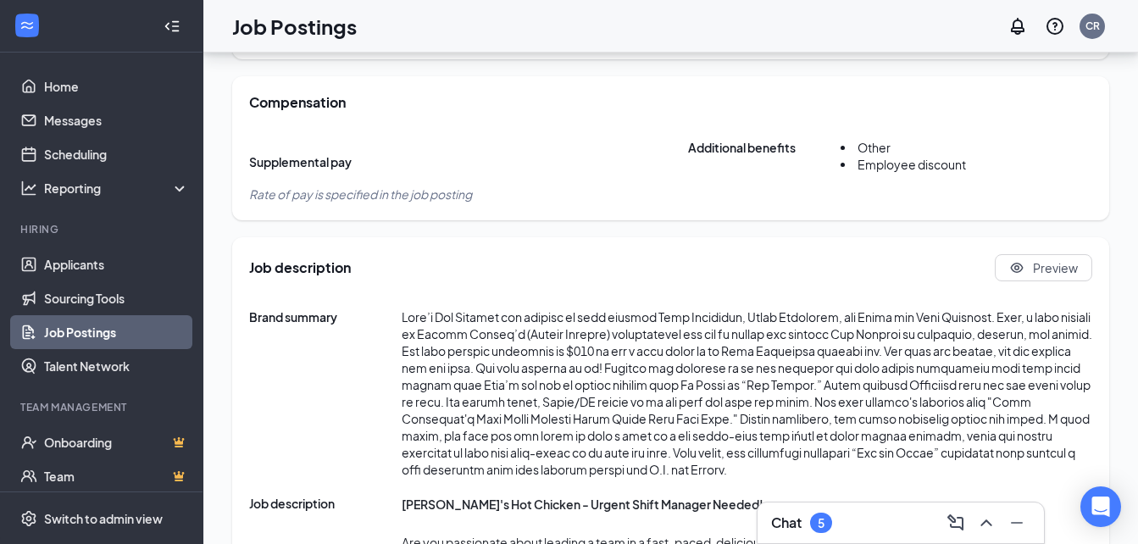
scroll to position [745, 0]
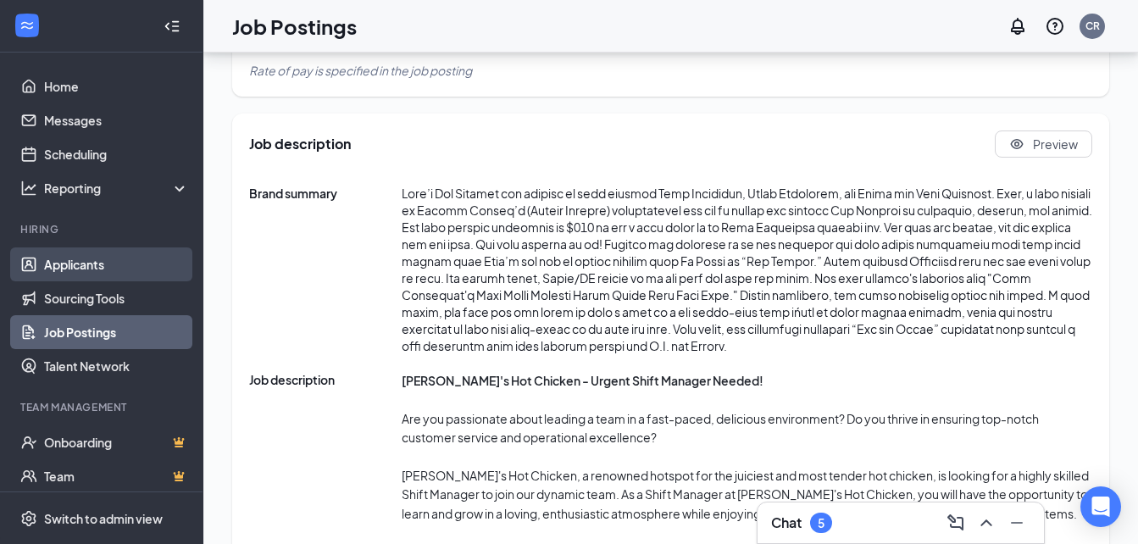
click at [79, 254] on link "Applicants" at bounding box center [116, 264] width 145 height 34
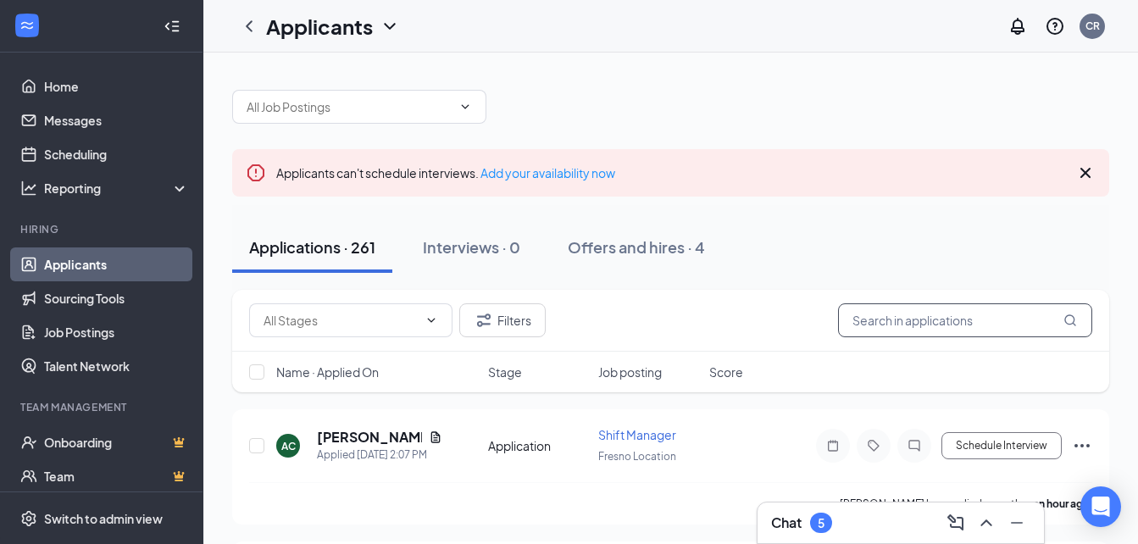
click at [879, 317] on input "text" at bounding box center [965, 320] width 254 height 34
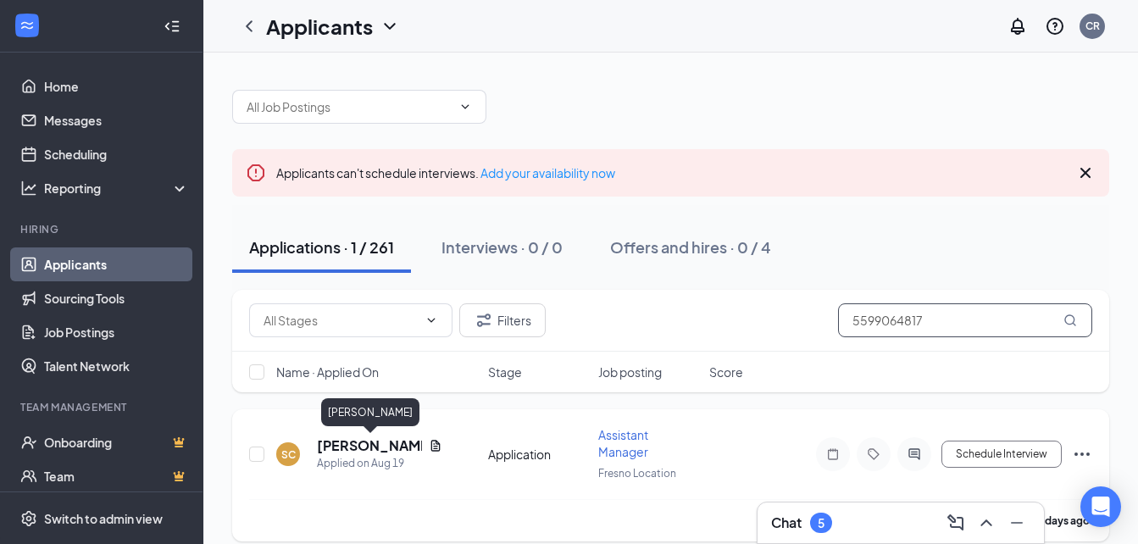
type input "5599064817"
click at [395, 447] on h5 "[PERSON_NAME]" at bounding box center [369, 445] width 105 height 19
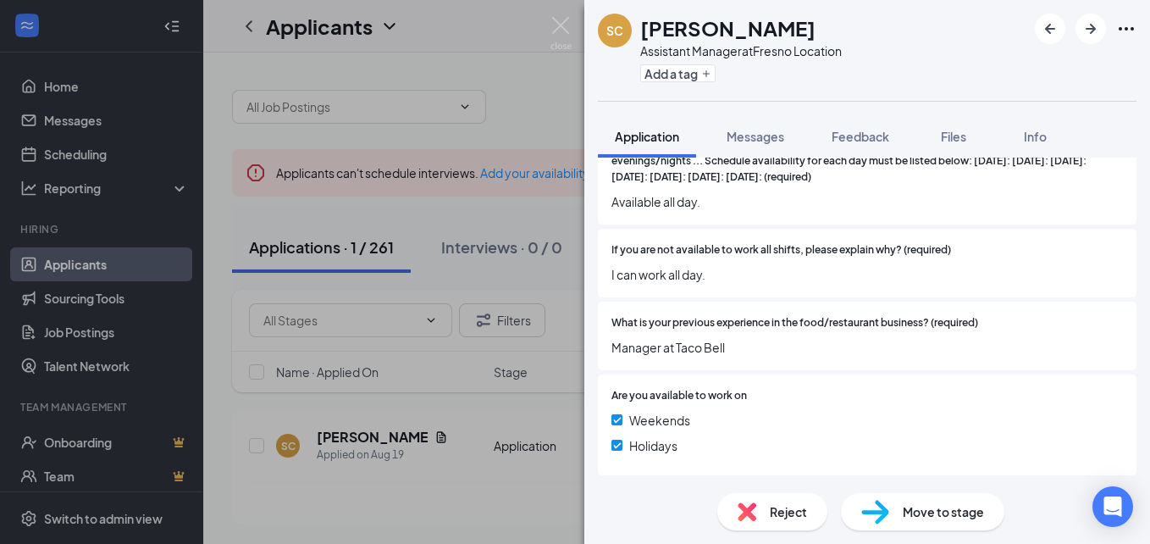
scroll to position [576, 0]
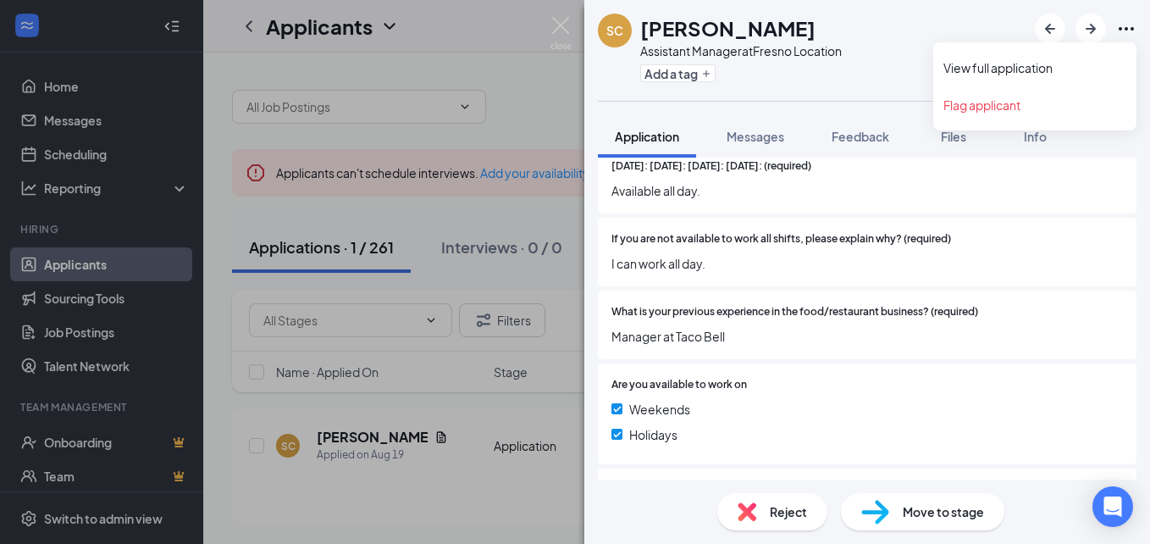
click at [1126, 28] on icon "Ellipses" at bounding box center [1126, 28] width 15 height 3
click at [1126, 31] on icon "Ellipses" at bounding box center [1126, 29] width 20 height 20
click at [1018, 76] on link "View full application" at bounding box center [1035, 67] width 183 height 17
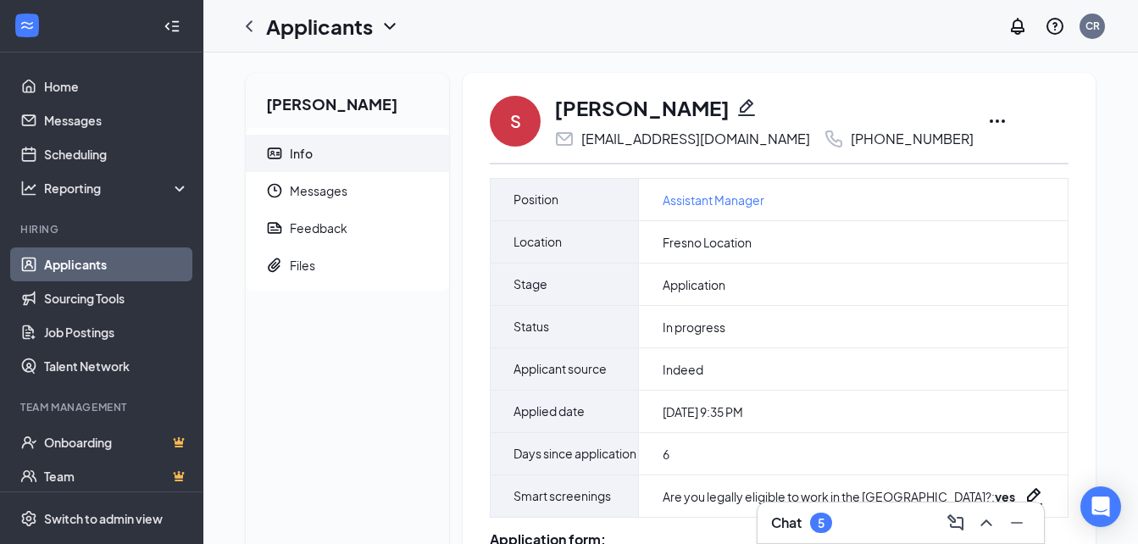
click at [987, 117] on icon "Ellipses" at bounding box center [997, 121] width 20 height 20
